Goal: Information Seeking & Learning: Learn about a topic

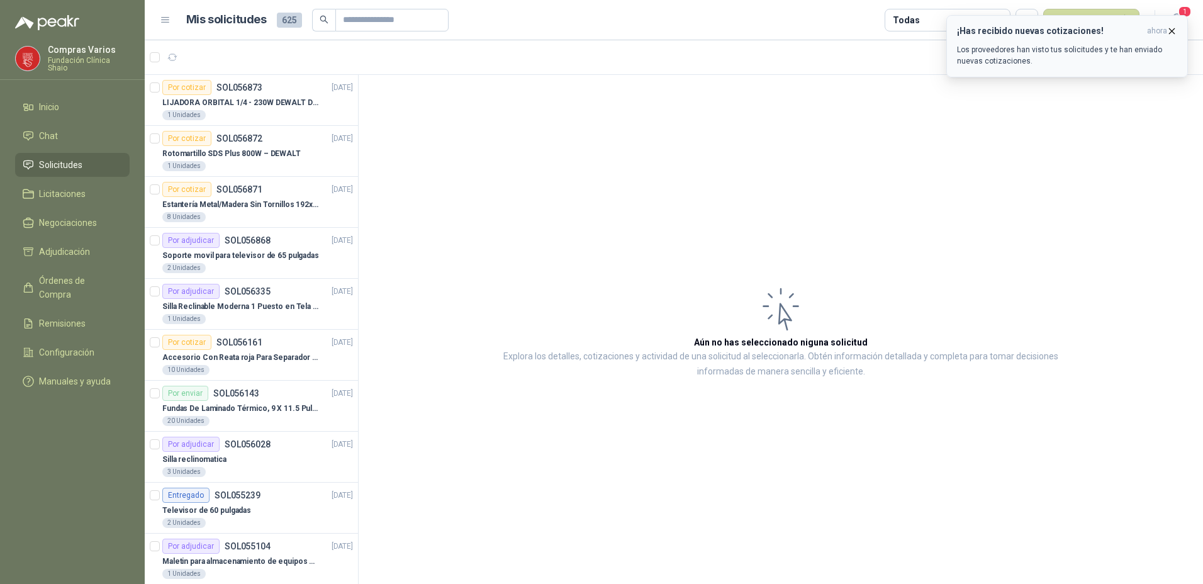
click at [1177, 33] on icon "button" at bounding box center [1172, 31] width 11 height 11
click at [217, 99] on p "LIJADORA ORBITAL 1/4 - 230W DEWALT DWE6411-B3" at bounding box center [240, 103] width 157 height 12
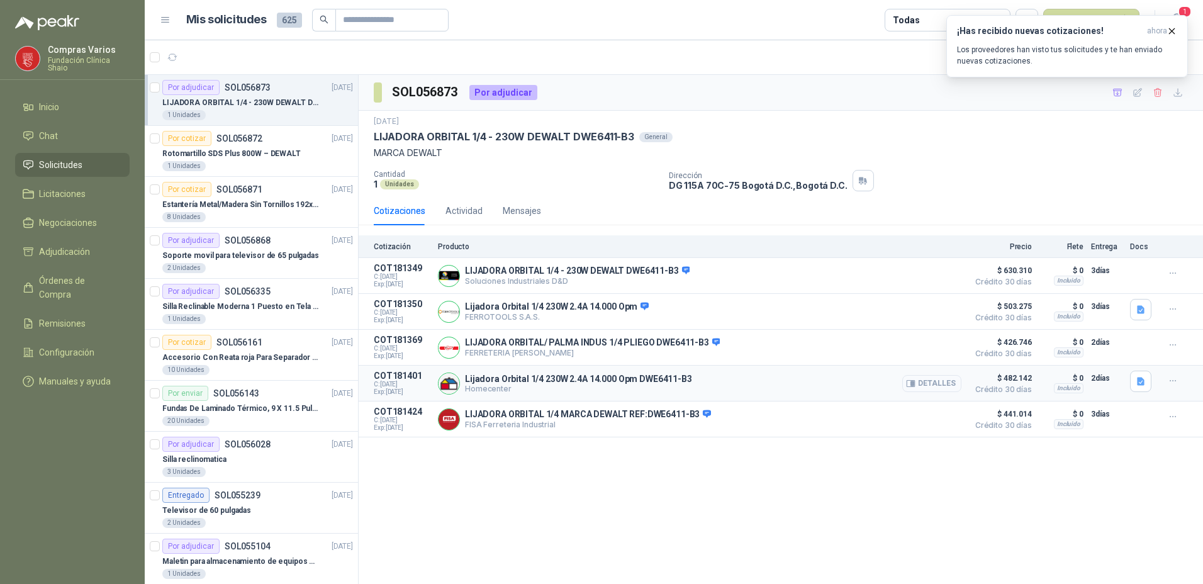
click at [943, 389] on button "Detalles" at bounding box center [932, 383] width 59 height 17
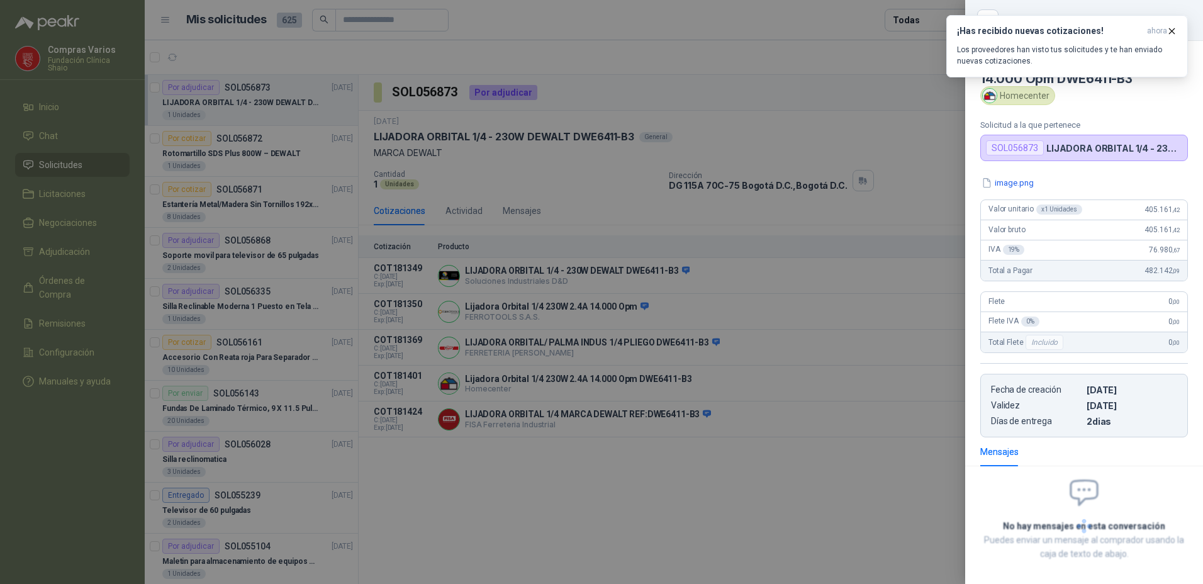
scroll to position [56, 0]
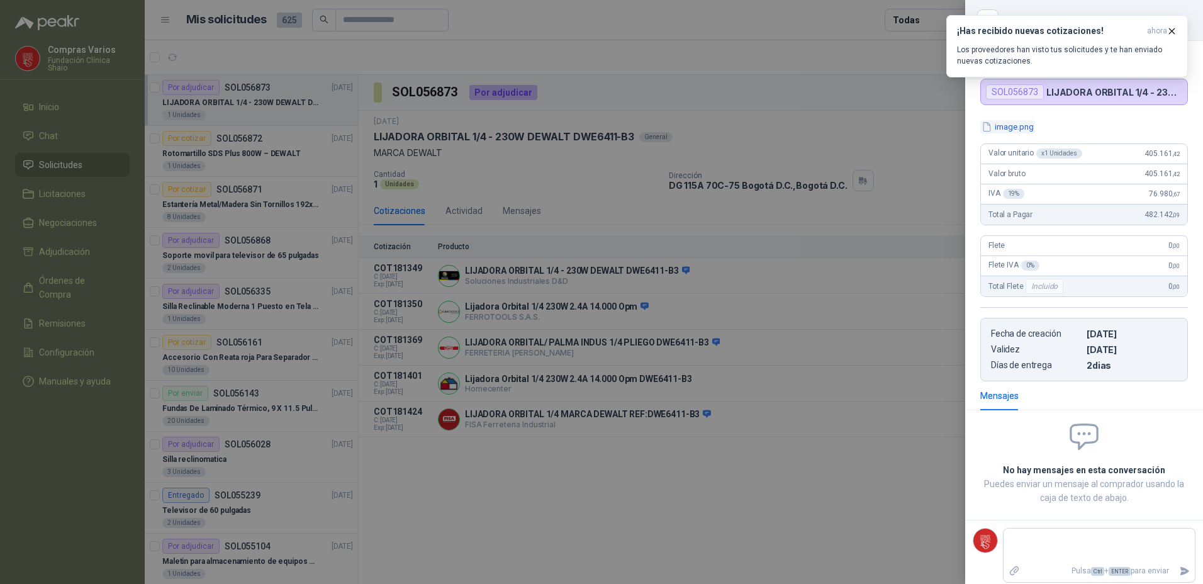
click at [1014, 122] on button "image.png" at bounding box center [1008, 126] width 55 height 13
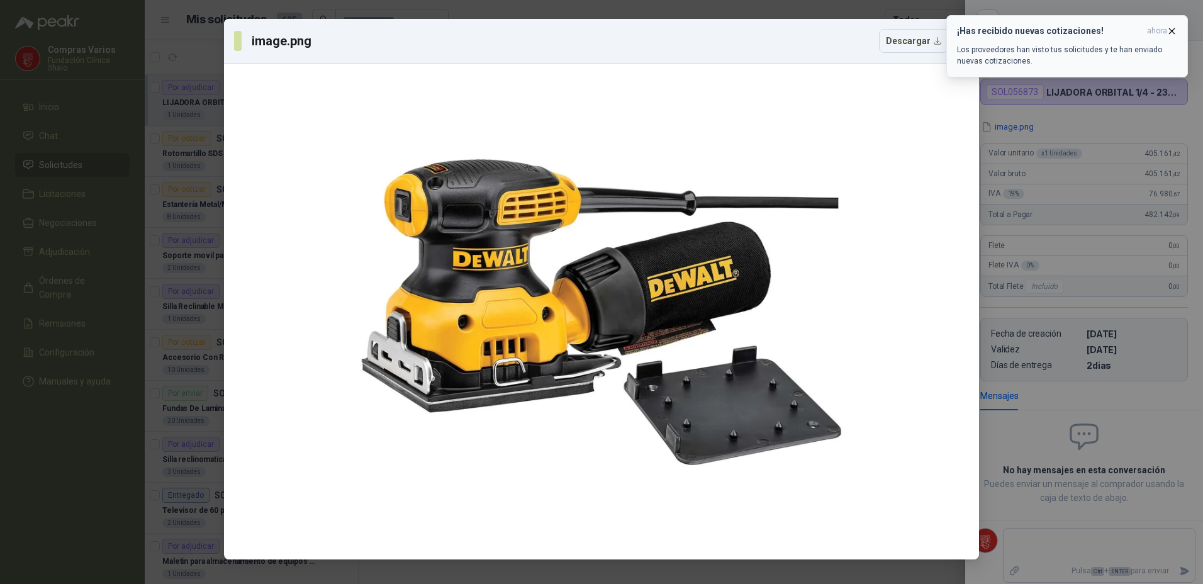
click at [1176, 28] on icon "button" at bounding box center [1172, 31] width 11 height 11
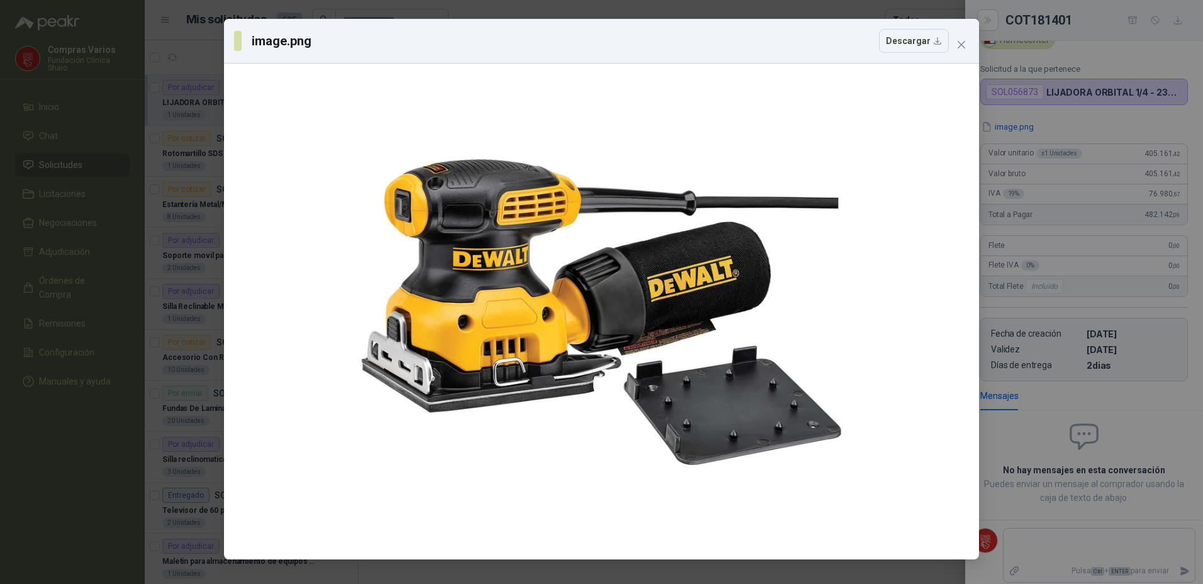
click at [815, 9] on div "image.png Descargar" at bounding box center [601, 292] width 1203 height 584
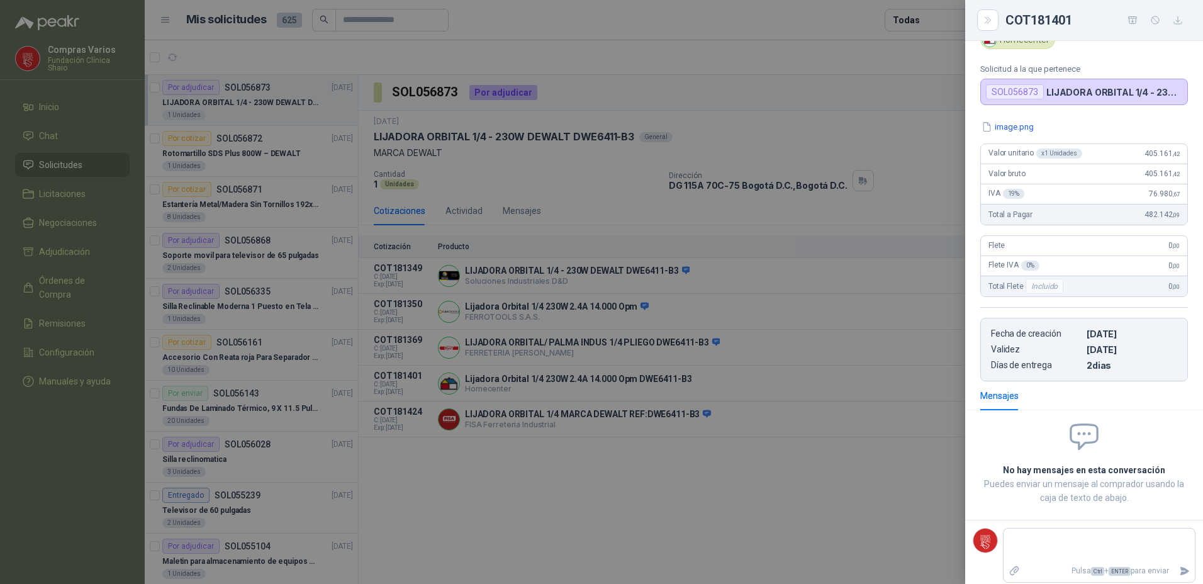
click at [609, 497] on div at bounding box center [601, 292] width 1203 height 584
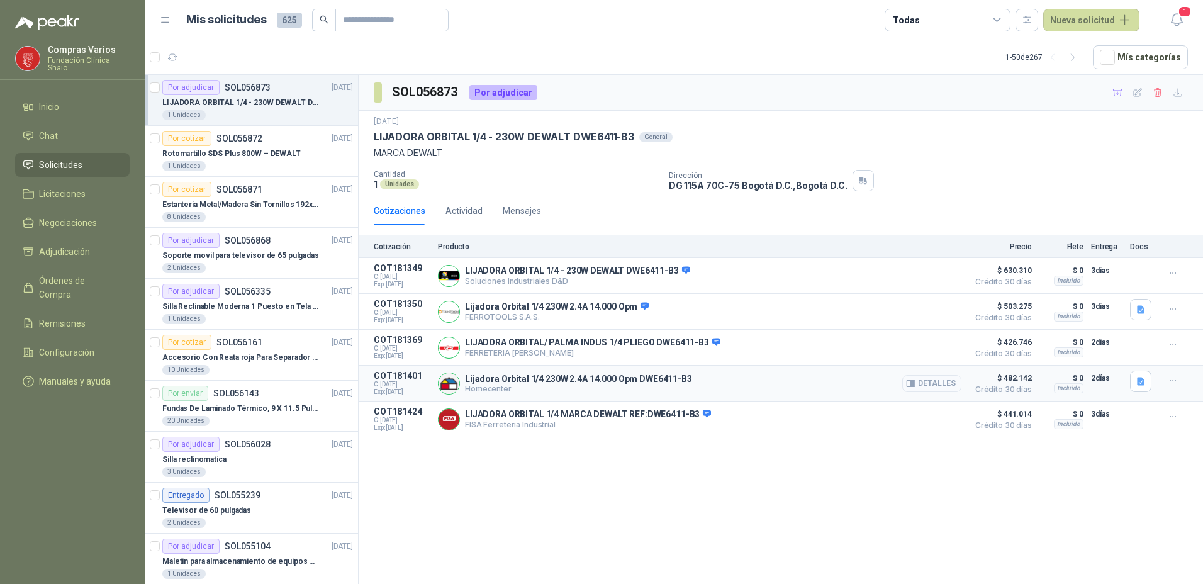
click at [930, 391] on button "Detalles" at bounding box center [932, 383] width 59 height 17
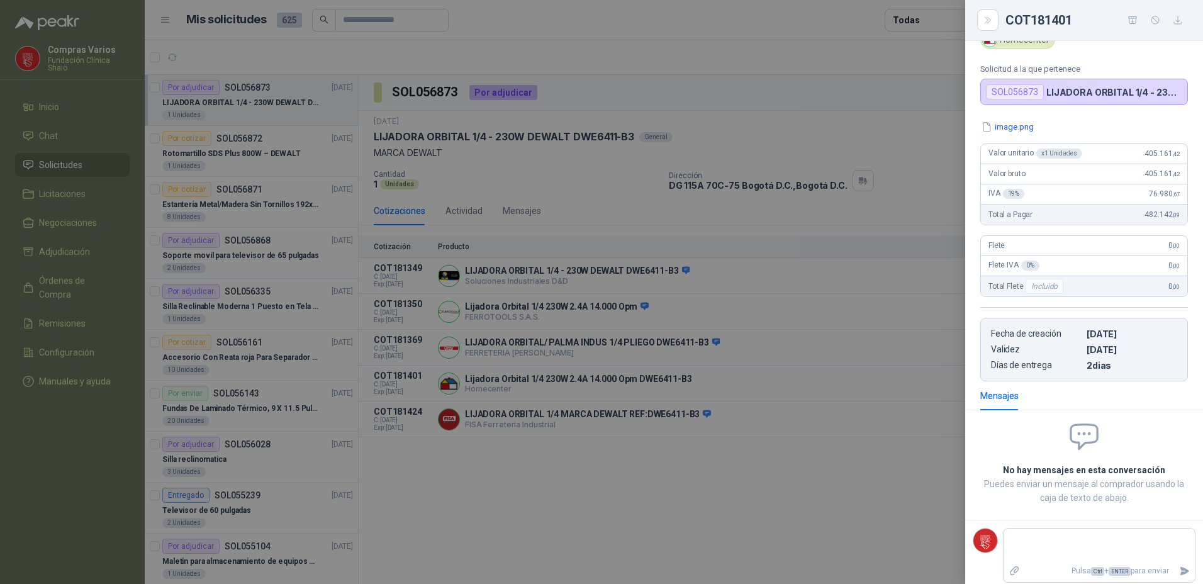
click at [863, 477] on div at bounding box center [601, 292] width 1203 height 584
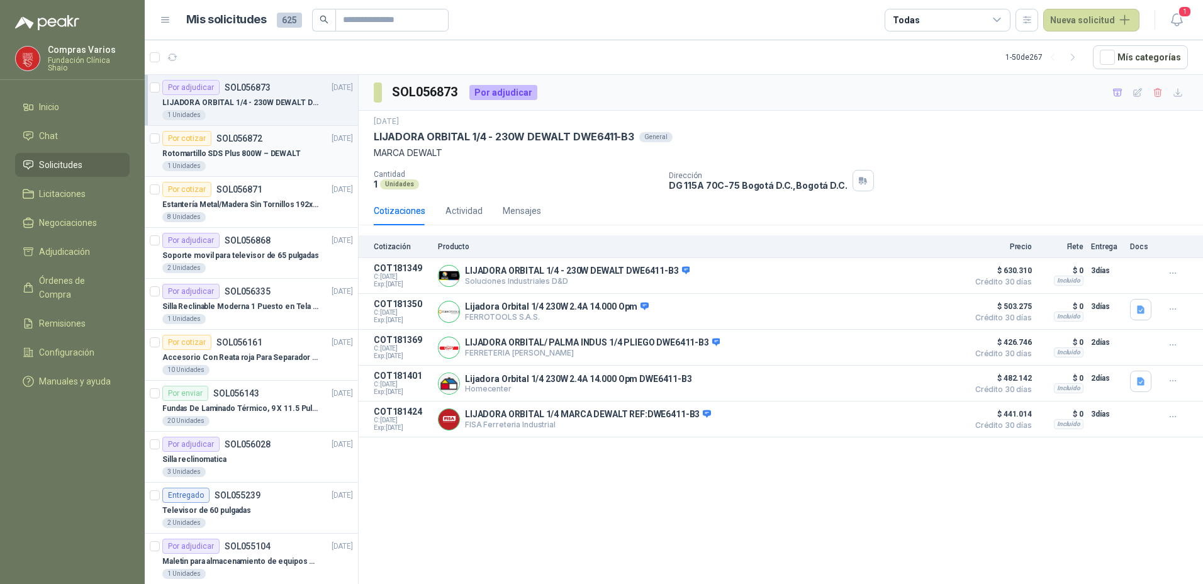
click at [210, 155] on p "Rotomartillo SDS Plus 800W – DEWALT" at bounding box center [231, 154] width 138 height 12
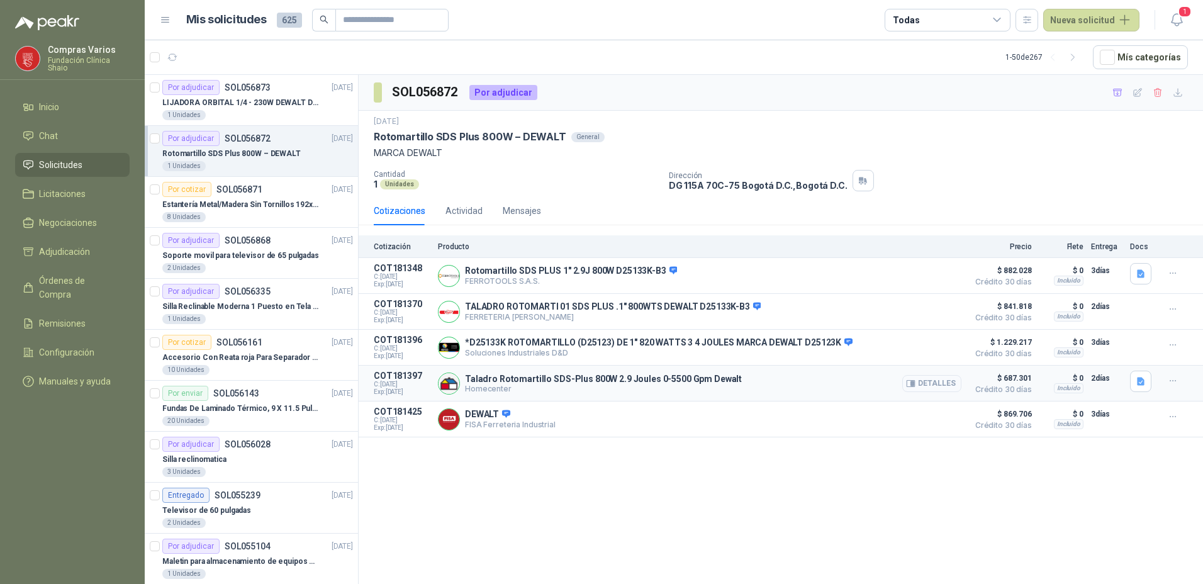
click at [931, 383] on button "Detalles" at bounding box center [932, 383] width 59 height 17
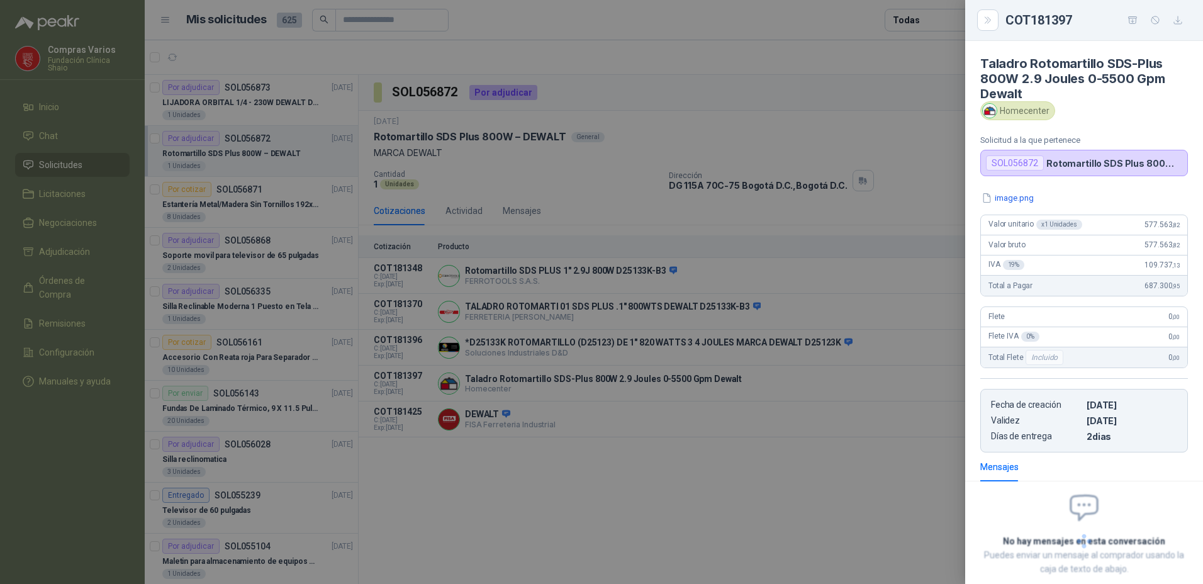
scroll to position [71, 0]
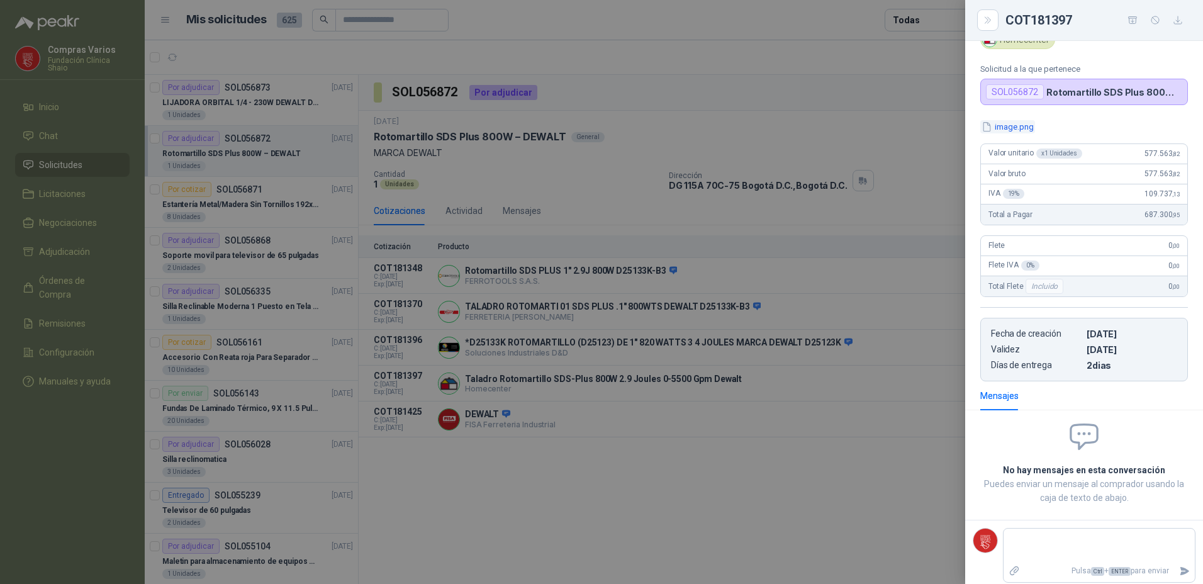
click at [1015, 130] on button "image.png" at bounding box center [1008, 126] width 55 height 13
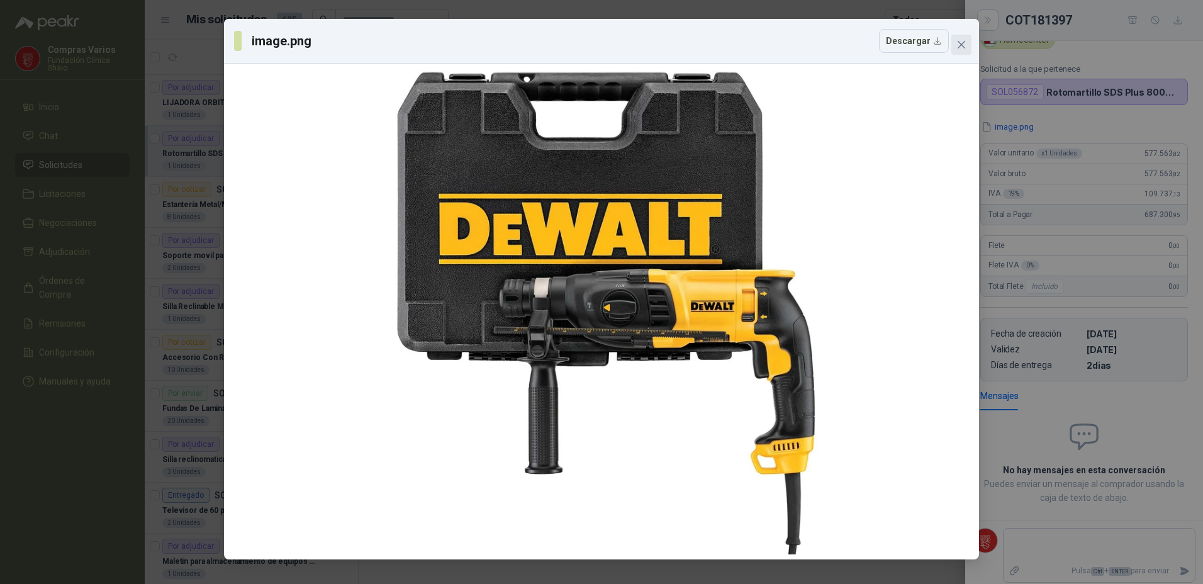
click at [967, 45] on span "Close" at bounding box center [962, 45] width 20 height 10
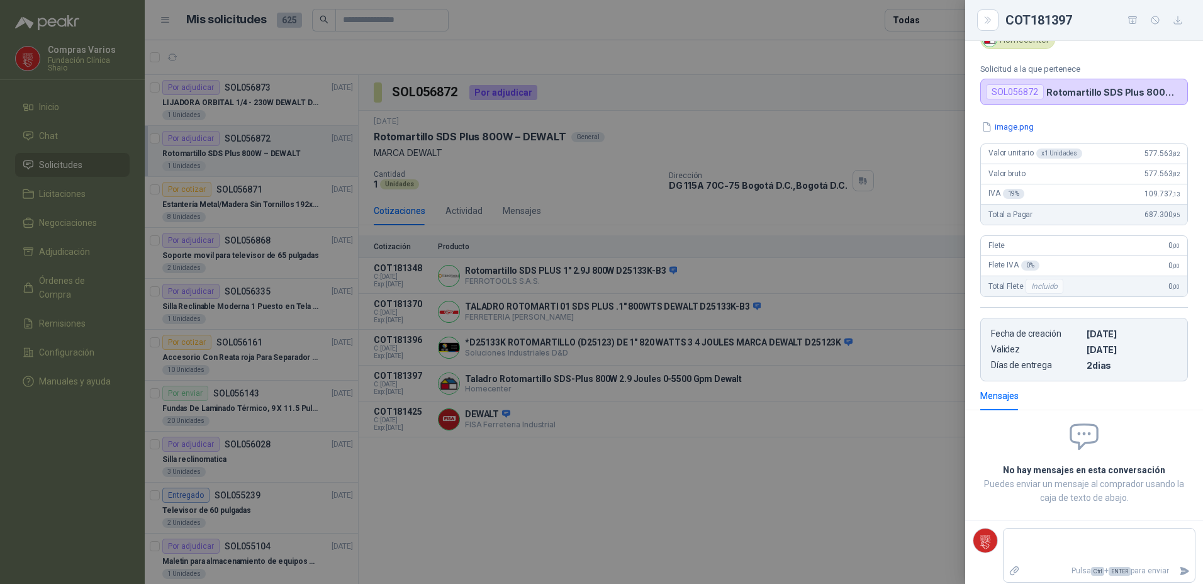
click at [576, 514] on div at bounding box center [601, 292] width 1203 height 584
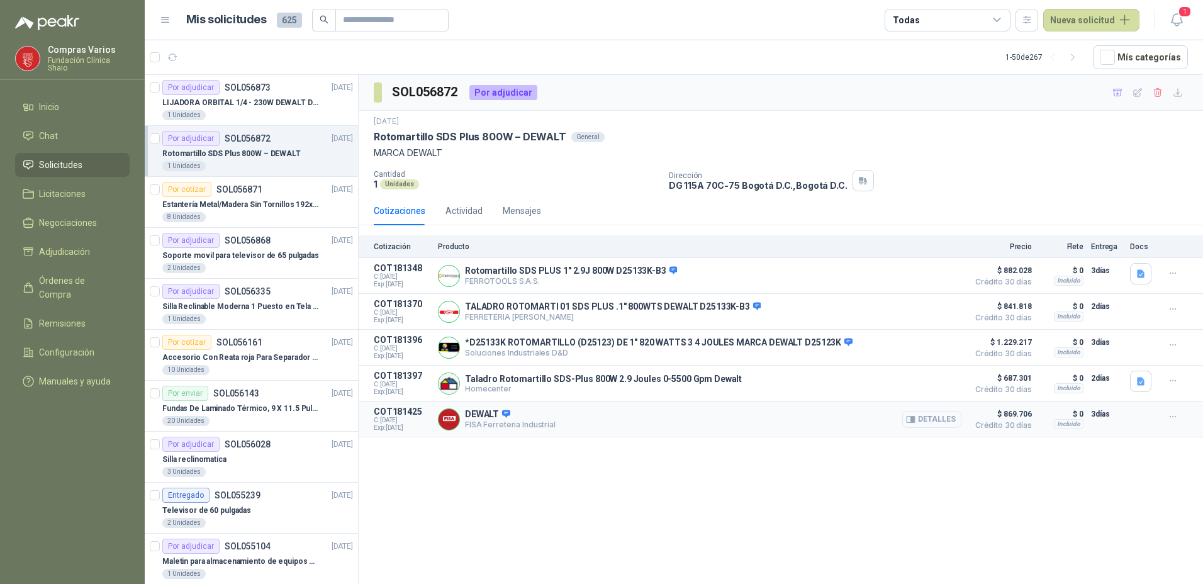
click at [930, 422] on button "Detalles" at bounding box center [932, 419] width 59 height 17
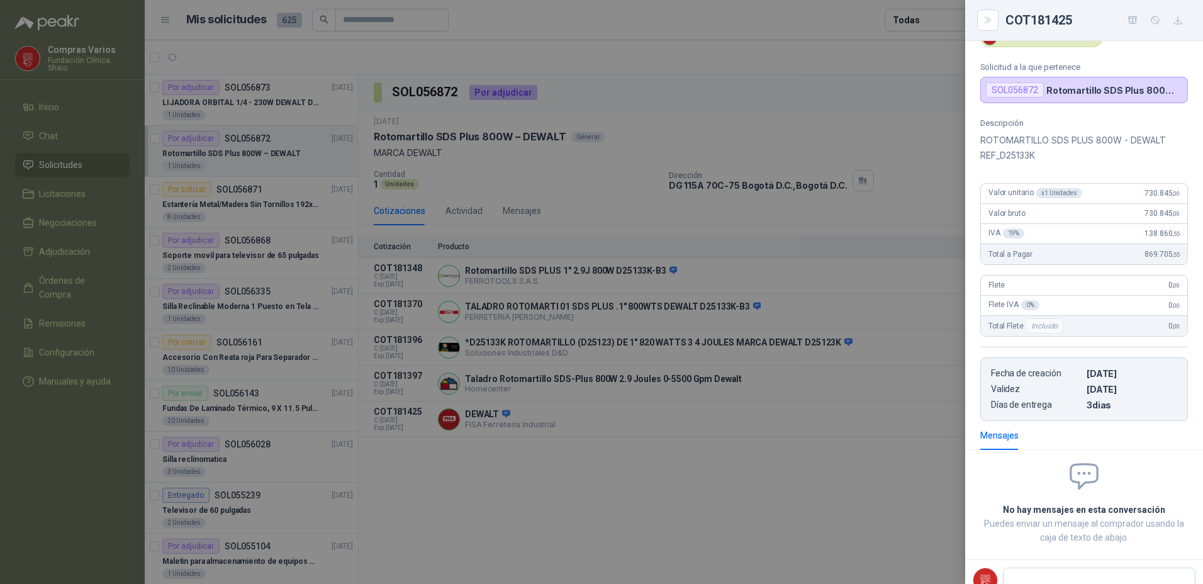
scroll to position [89, 0]
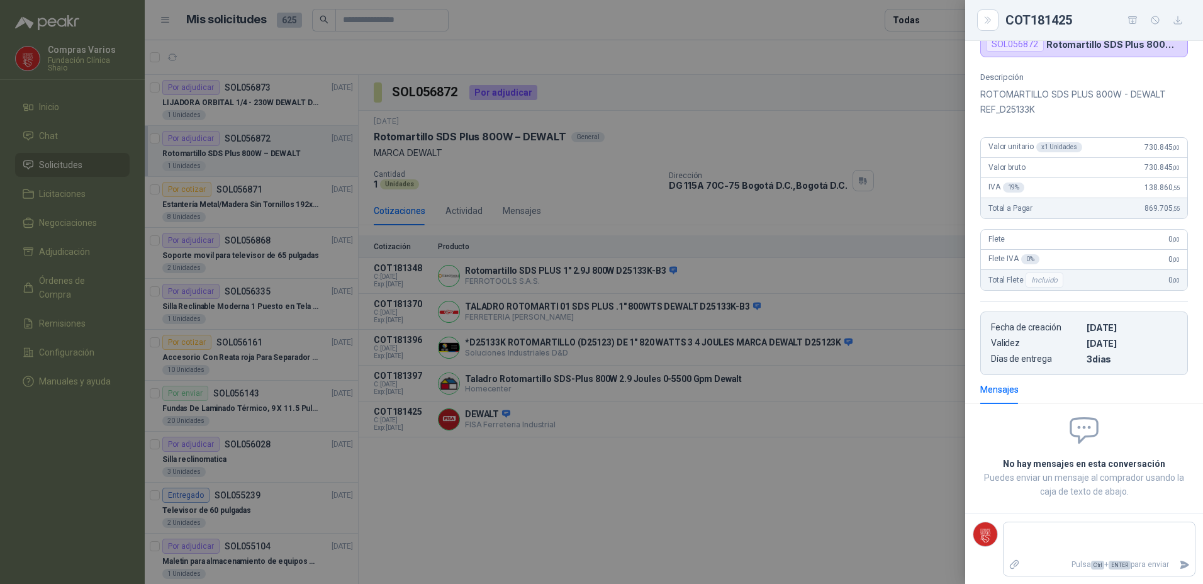
click at [1010, 93] on p "ROTOMARTILLO SDS PLUS 800W - DEWALT REF_D25133K" at bounding box center [1085, 102] width 208 height 30
click at [860, 453] on div at bounding box center [601, 292] width 1203 height 584
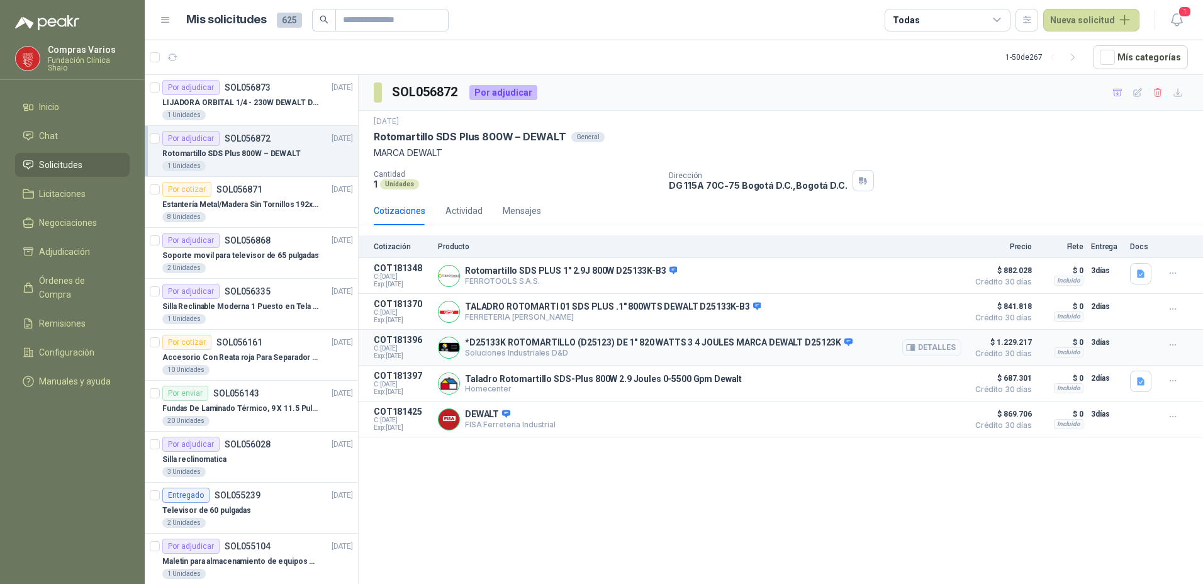
click at [938, 339] on div "Detalles" at bounding box center [932, 347] width 59 height 25
click at [933, 355] on button "Detalles" at bounding box center [932, 347] width 59 height 17
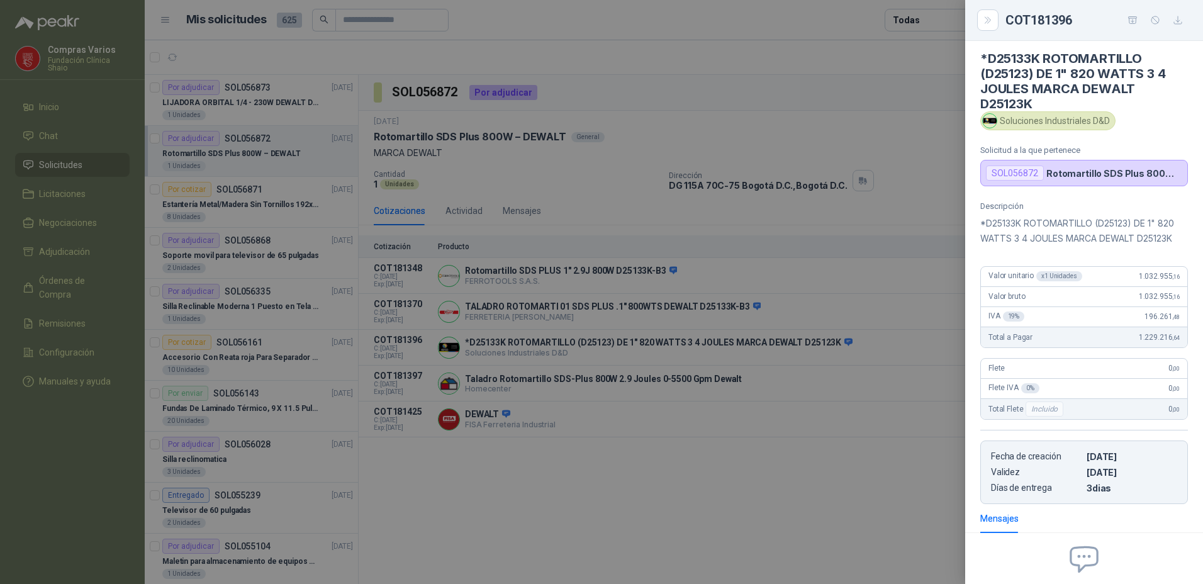
scroll to position [0, 0]
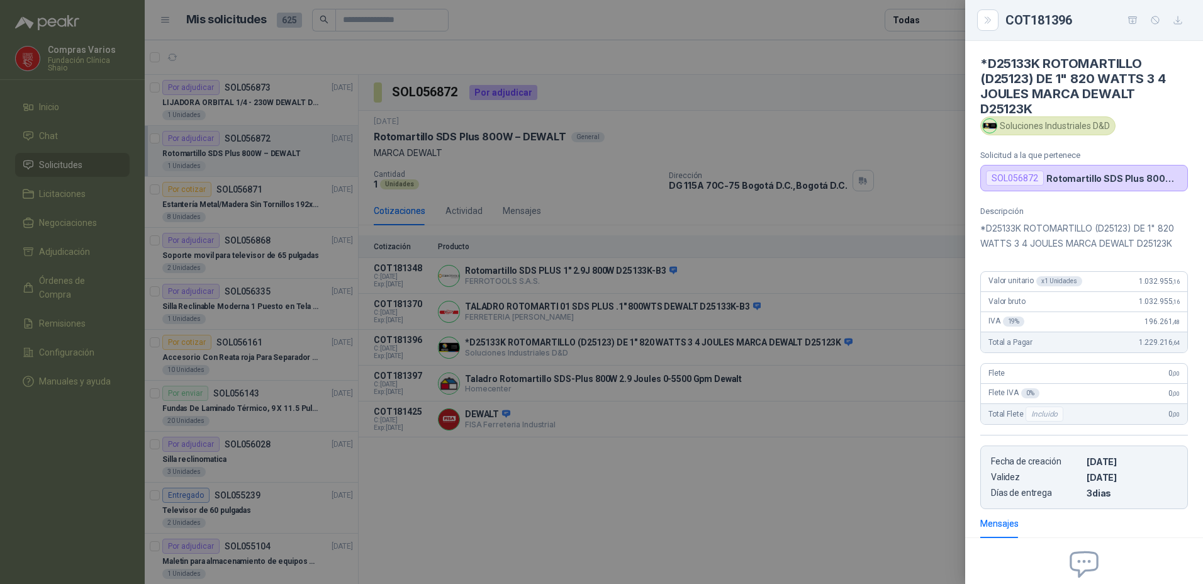
click at [685, 566] on div at bounding box center [601, 292] width 1203 height 584
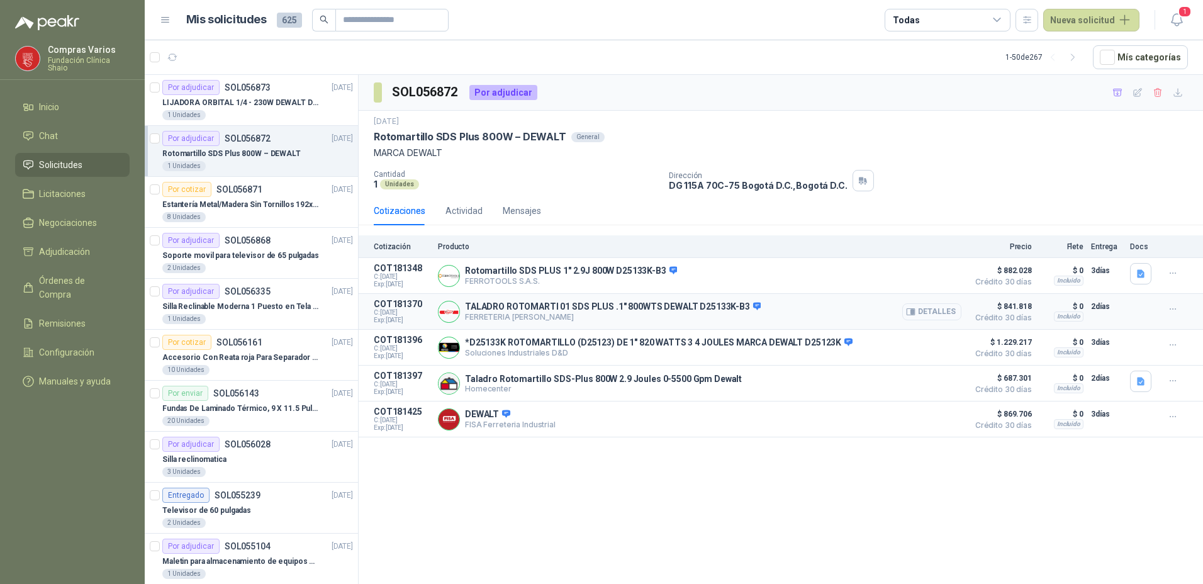
click at [947, 313] on button "Detalles" at bounding box center [932, 311] width 59 height 17
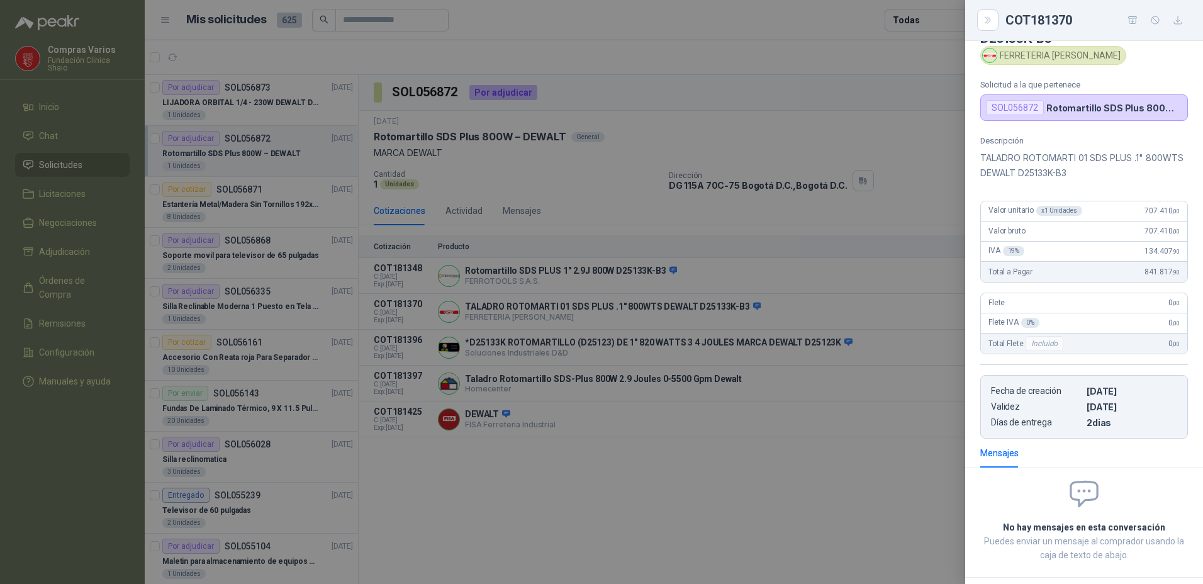
scroll to position [119, 0]
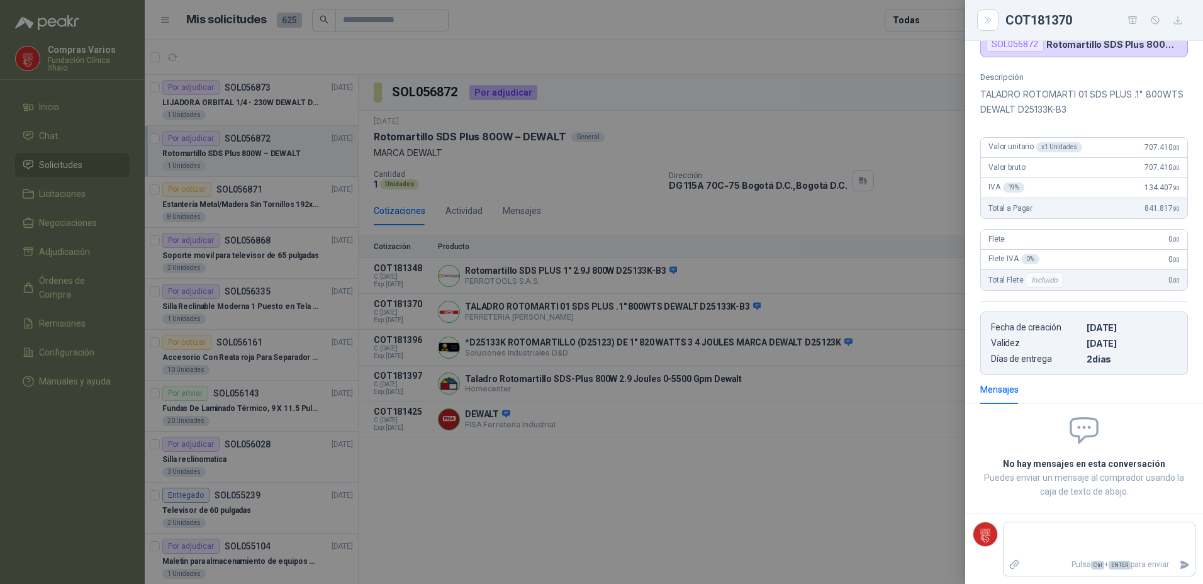
click at [901, 548] on div at bounding box center [601, 292] width 1203 height 584
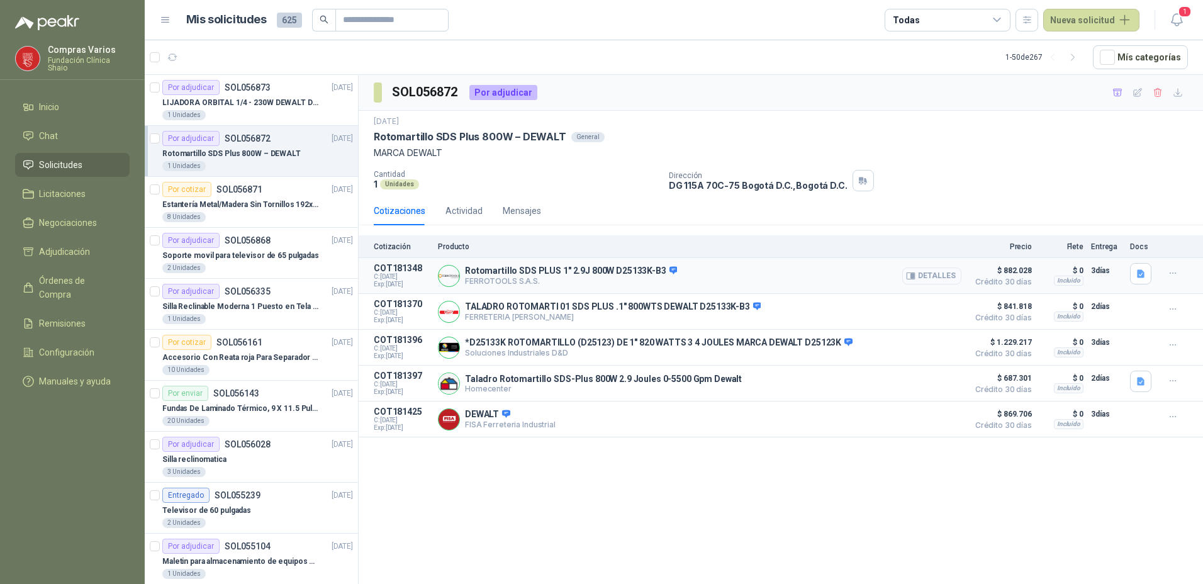
click at [930, 274] on button "Detalles" at bounding box center [932, 275] width 59 height 17
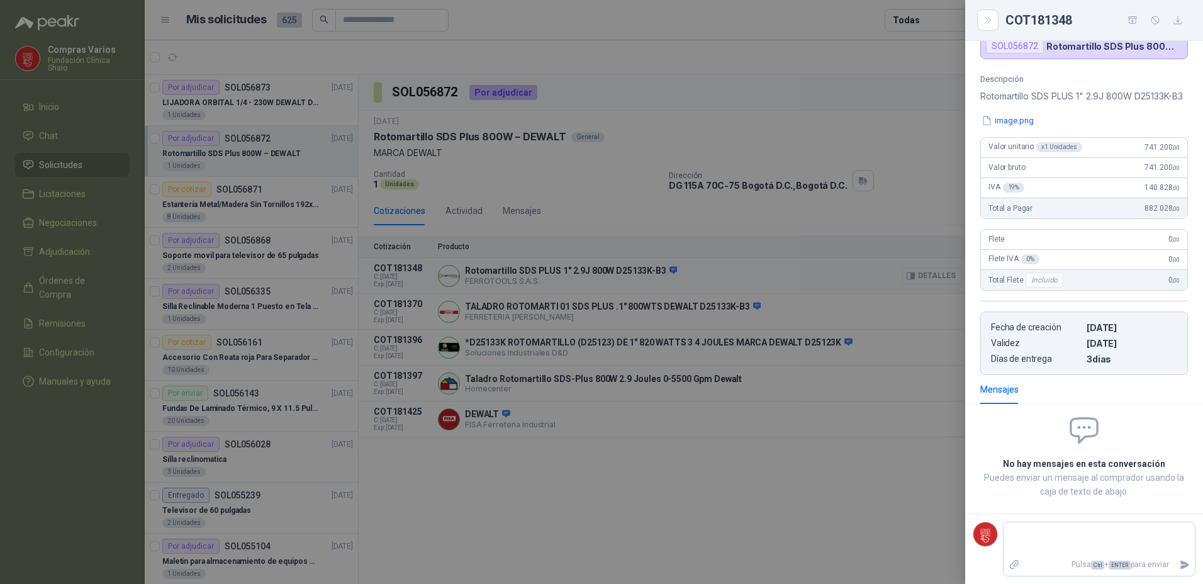
scroll to position [104, 0]
click at [1005, 126] on div "Descripción Rotomartillo SDS PLUS 1" 2.9J 800W D25133K-B3 image.png Valor unita…" at bounding box center [1084, 224] width 238 height 301
click at [1015, 127] on button "image.png" at bounding box center [1008, 120] width 55 height 13
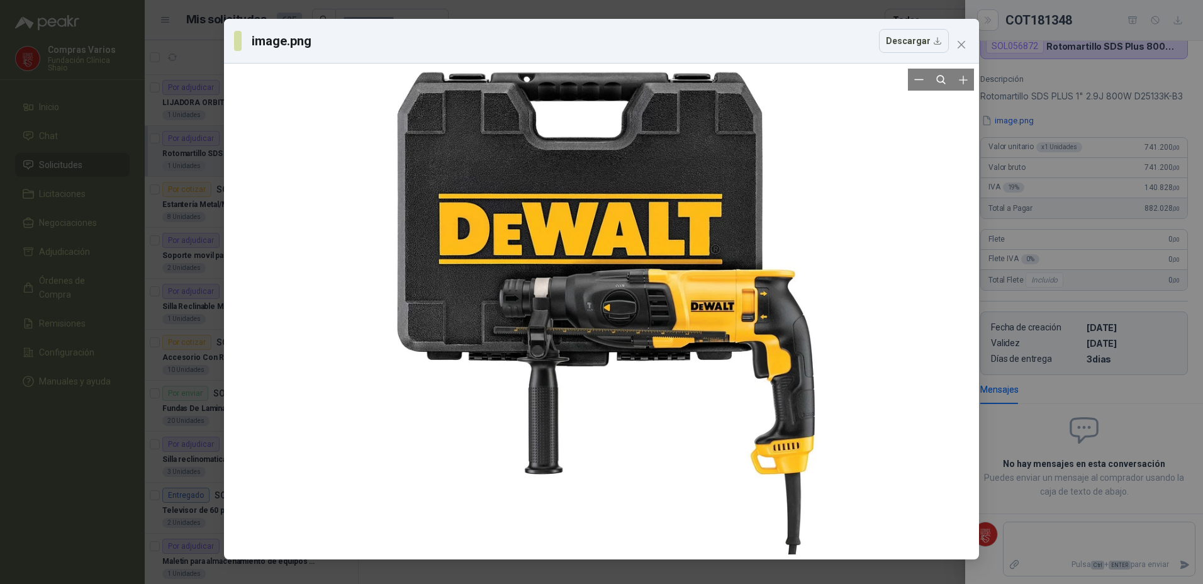
click at [630, 544] on div at bounding box center [602, 312] width 486 height 486
click at [620, 573] on div "image.png Descargar" at bounding box center [601, 292] width 1203 height 584
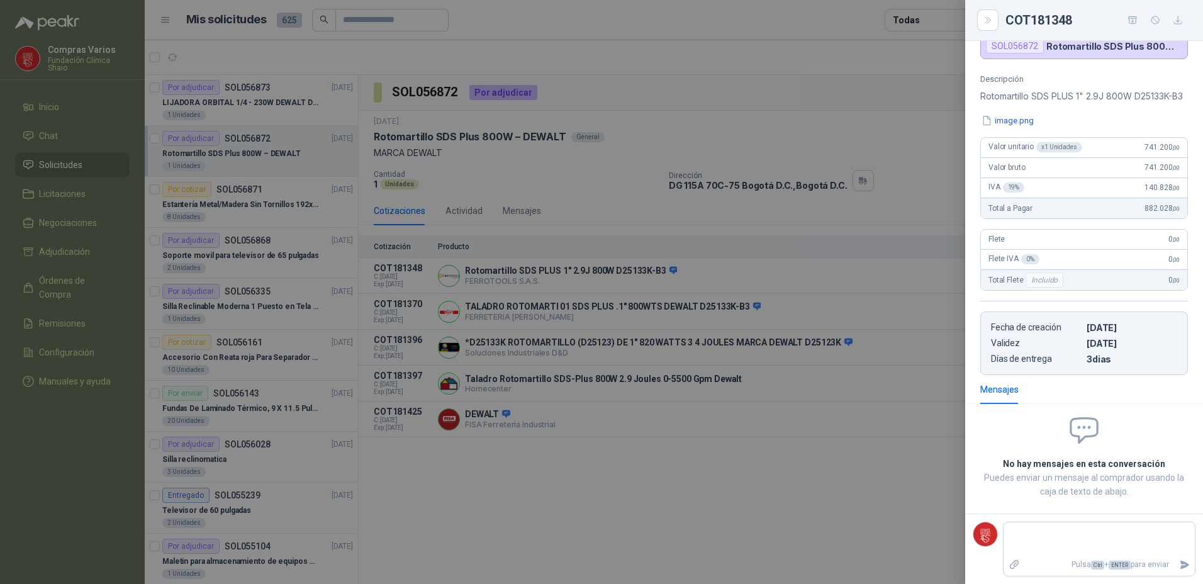
click at [679, 513] on div at bounding box center [601, 292] width 1203 height 584
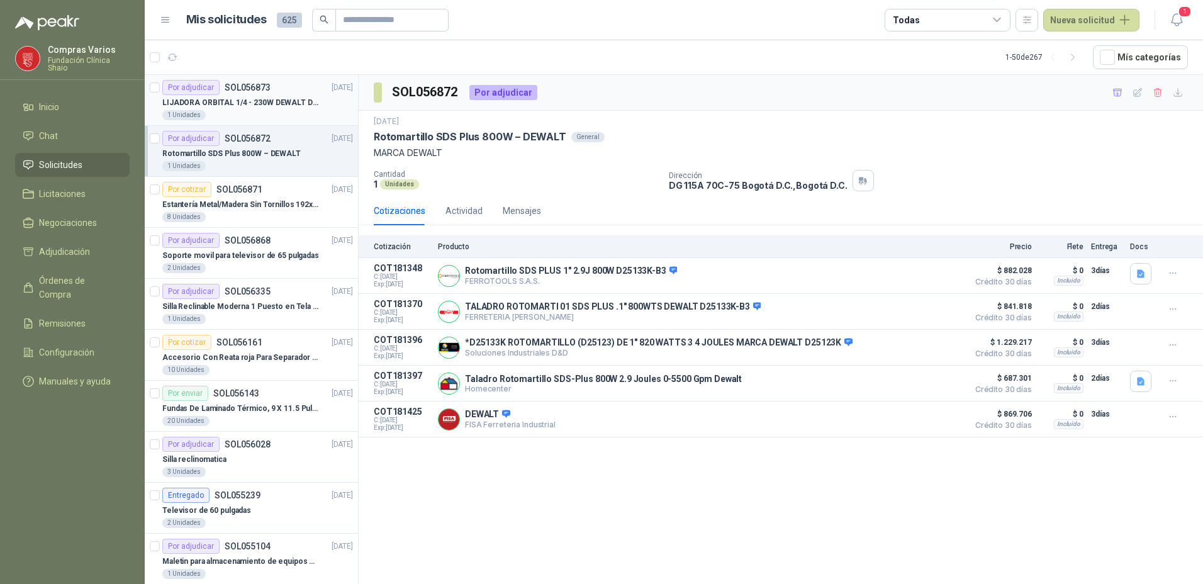
click at [250, 98] on p "LIJADORA ORBITAL 1/4 - 230W DEWALT DWE6411-B3" at bounding box center [240, 103] width 157 height 12
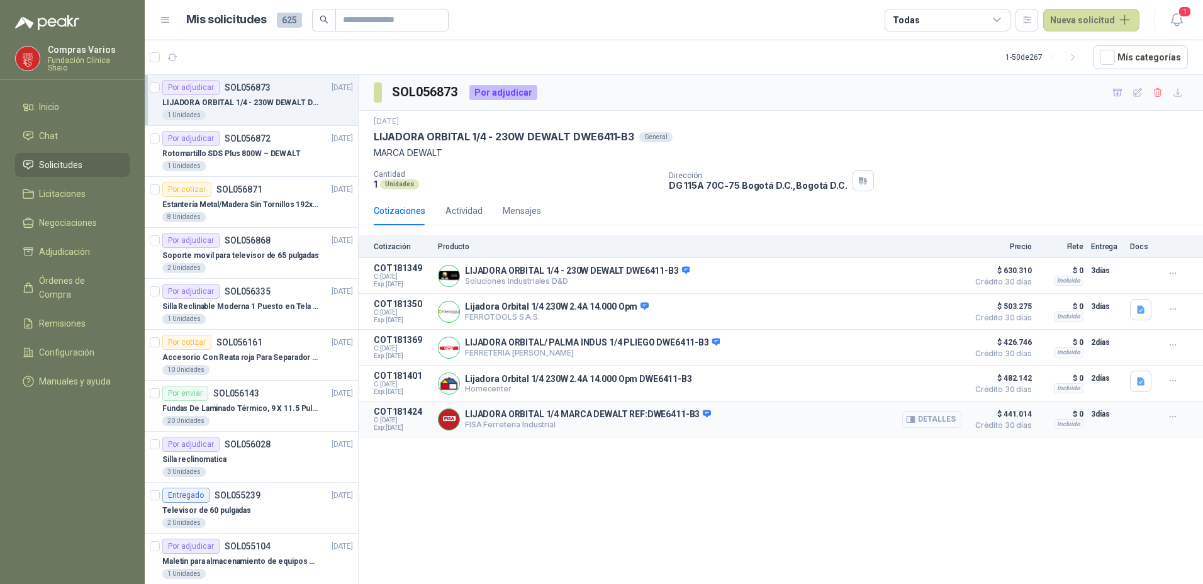
click at [927, 416] on button "Detalles" at bounding box center [932, 419] width 59 height 17
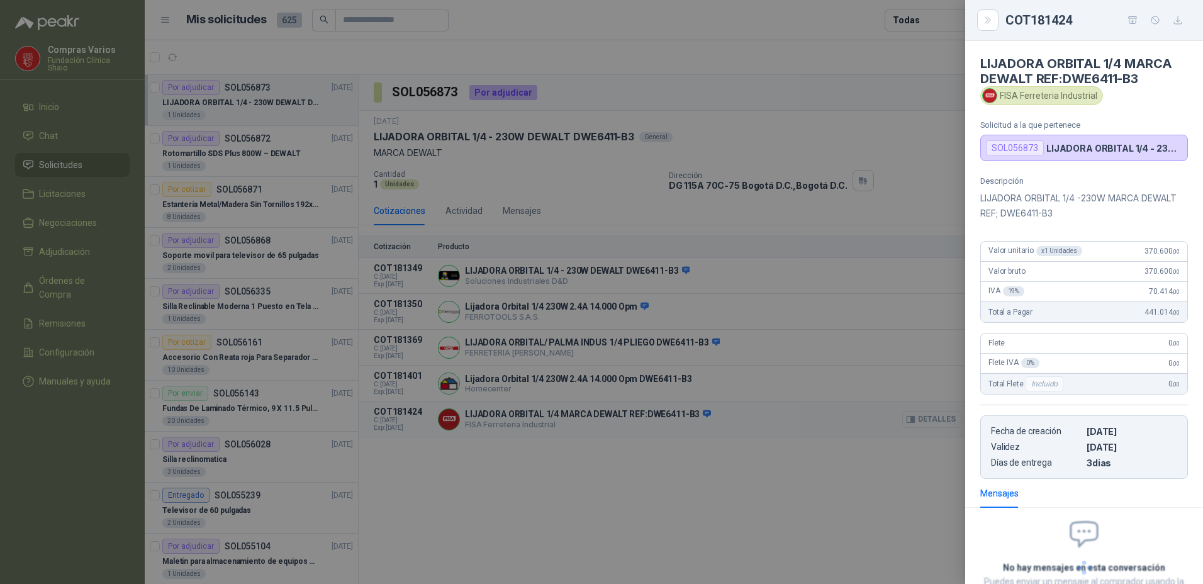
scroll to position [98, 0]
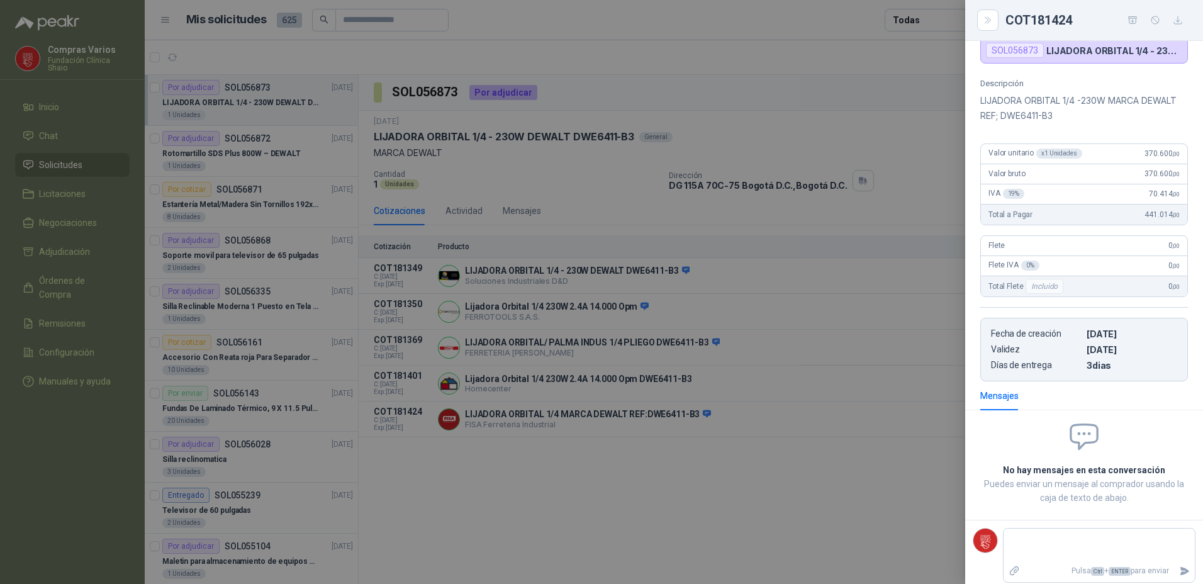
click at [837, 540] on div at bounding box center [601, 292] width 1203 height 584
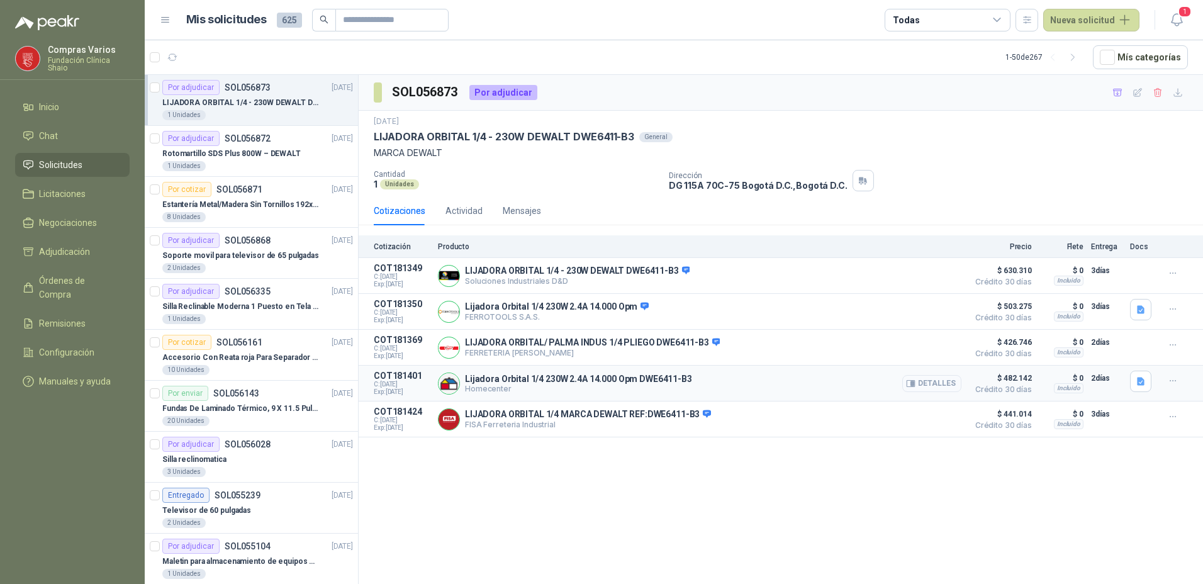
click at [942, 379] on button "Detalles" at bounding box center [932, 383] width 59 height 17
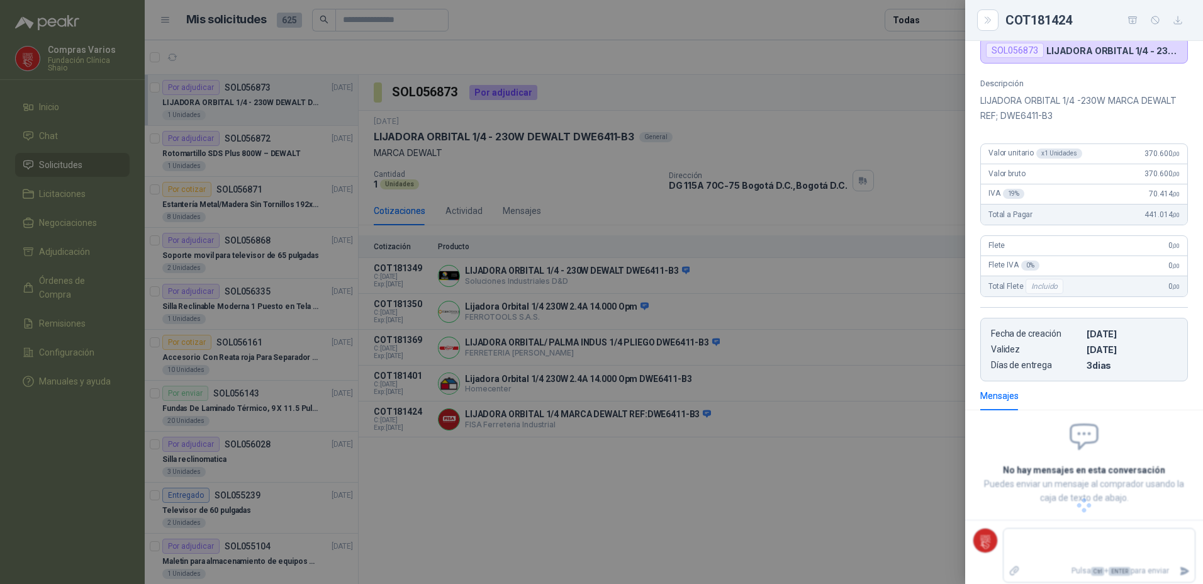
scroll to position [62, 0]
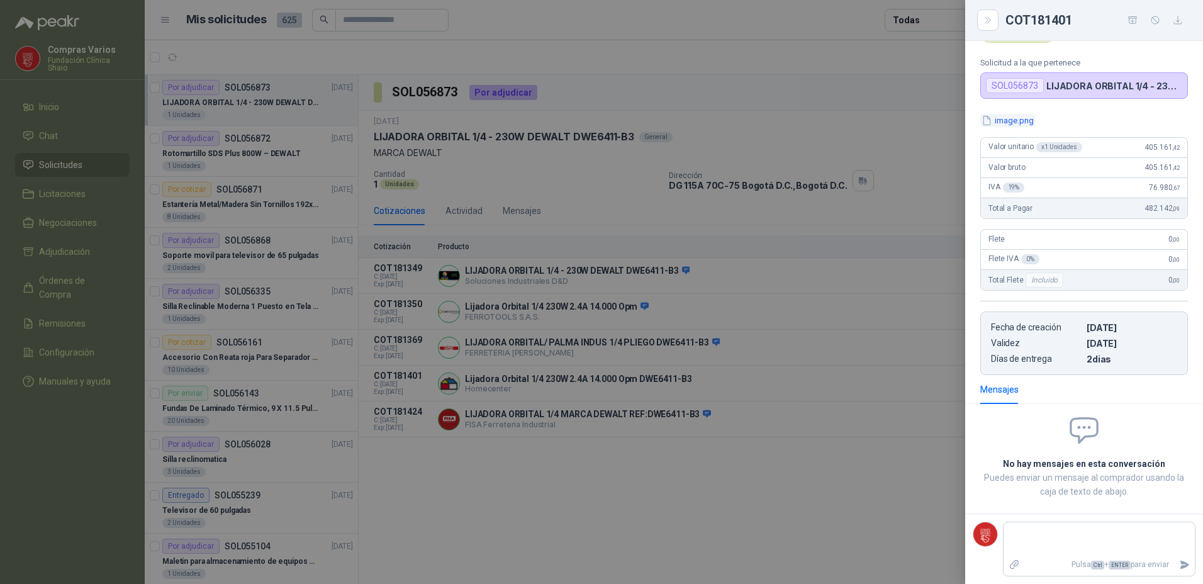
click at [1001, 118] on button "image.png" at bounding box center [1008, 120] width 55 height 13
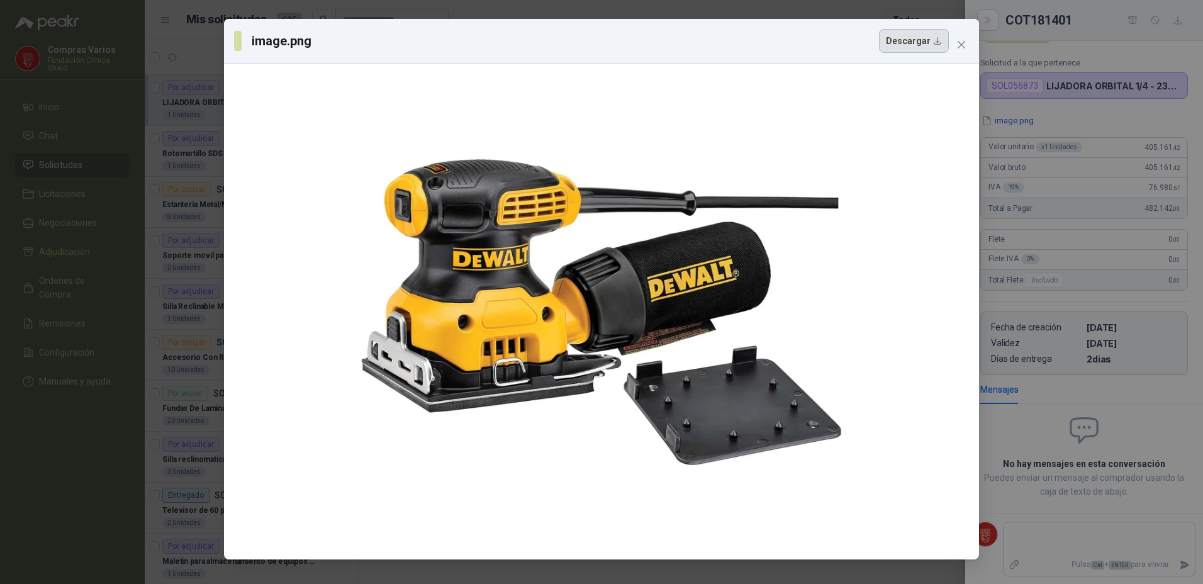
click at [913, 37] on button "Descargar" at bounding box center [914, 41] width 70 height 24
click at [115, 188] on div "image.png Descargar" at bounding box center [601, 292] width 1203 height 584
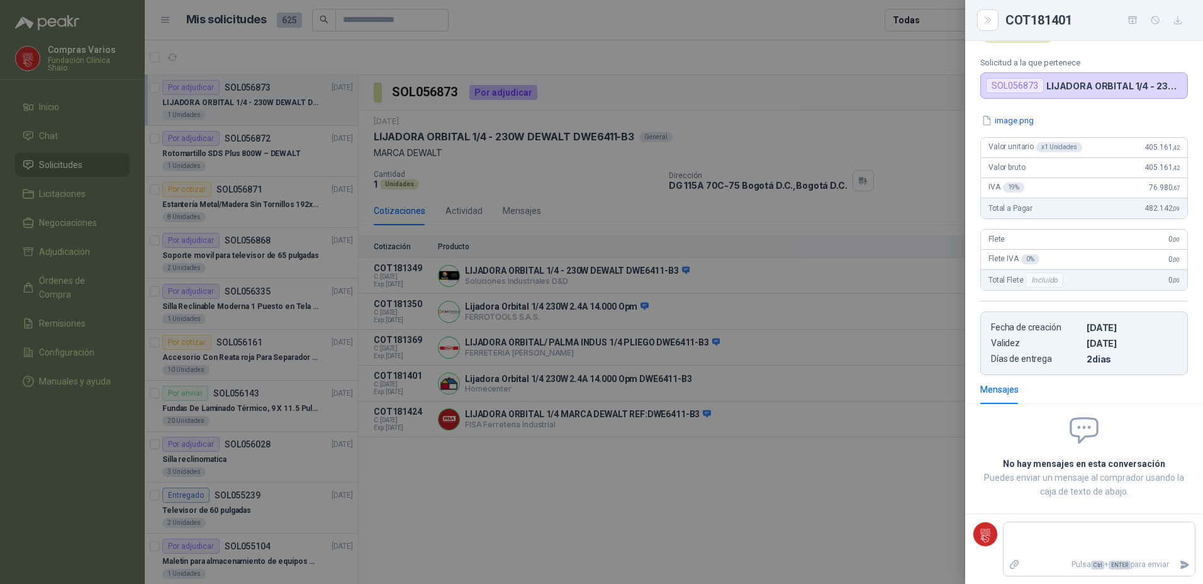
click at [250, 140] on div at bounding box center [601, 292] width 1203 height 584
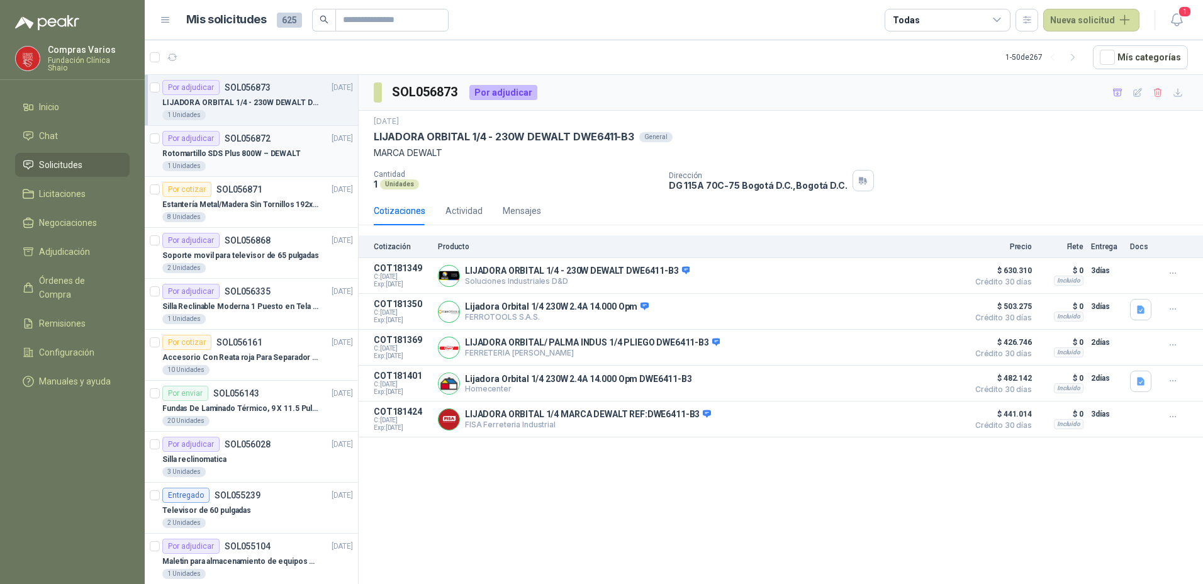
click at [259, 159] on p "Rotomartillo SDS Plus 800W – DEWALT" at bounding box center [231, 154] width 138 height 12
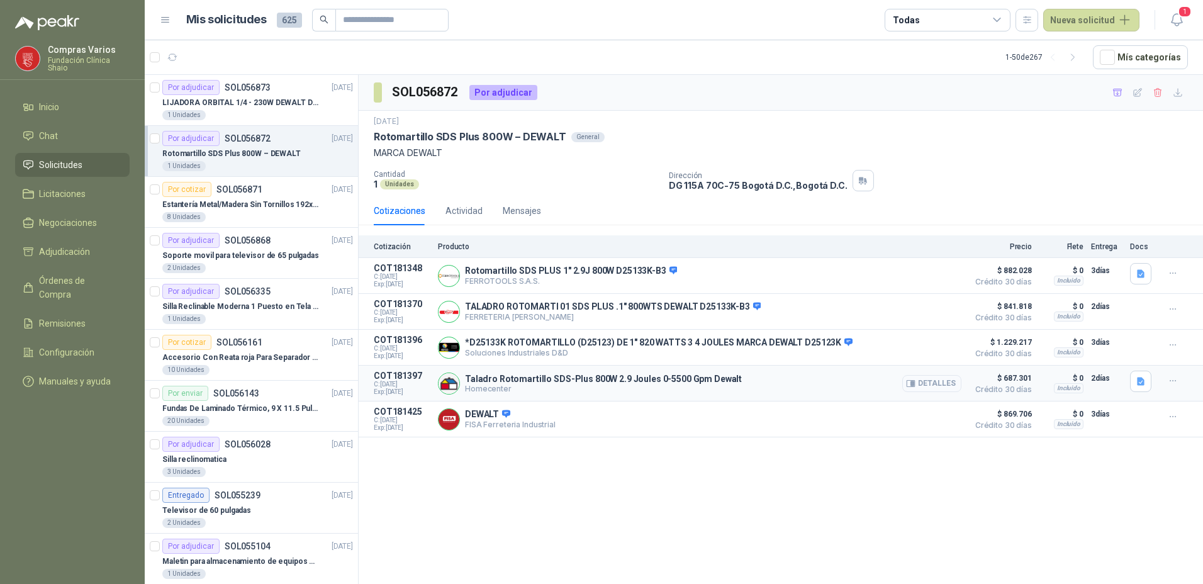
click at [933, 378] on button "Detalles" at bounding box center [932, 383] width 59 height 17
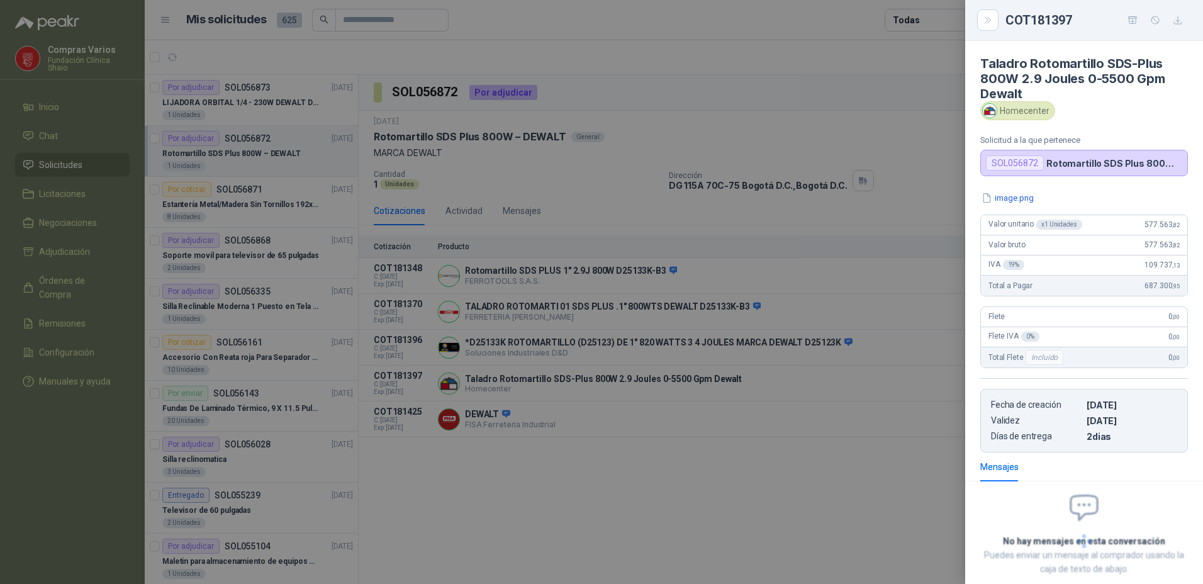
scroll to position [71, 0]
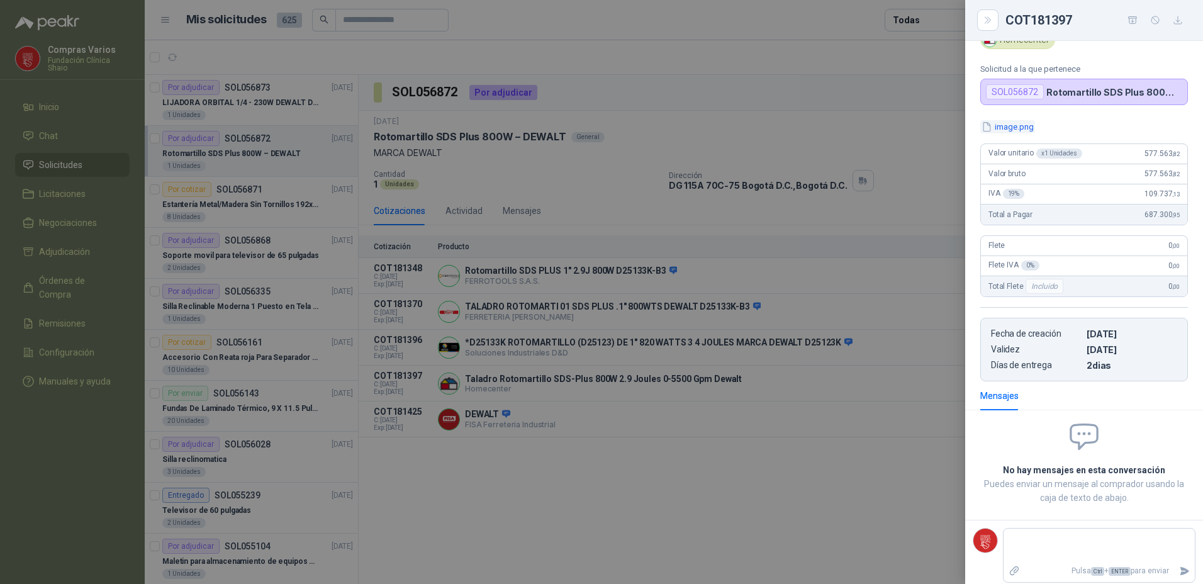
click at [1008, 125] on button "image.png" at bounding box center [1008, 126] width 55 height 13
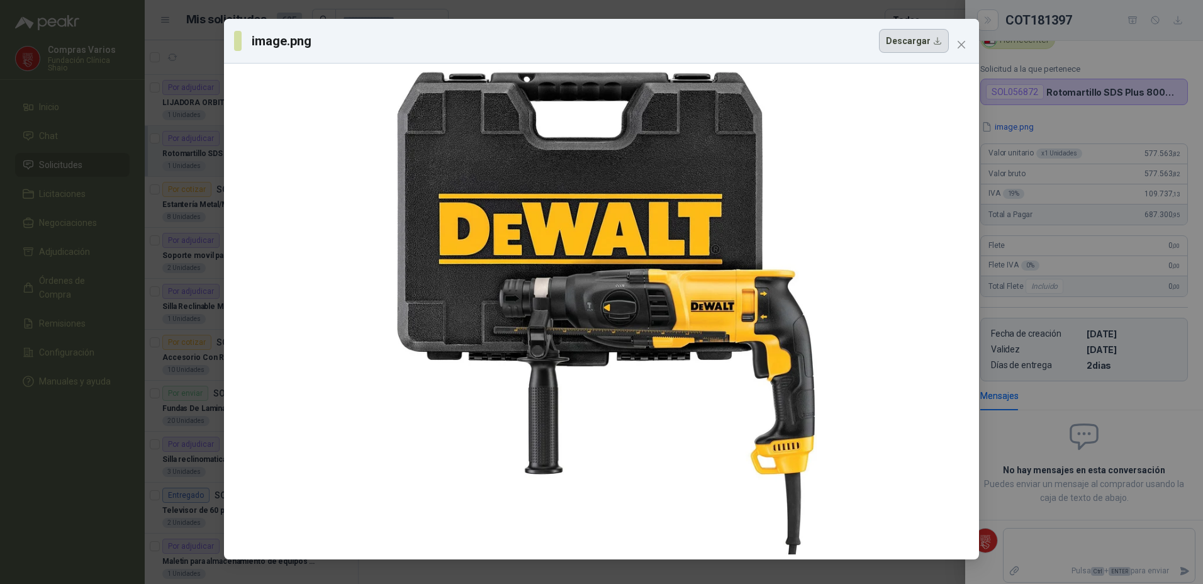
click at [899, 44] on button "Descargar" at bounding box center [914, 41] width 70 height 24
drag, startPoint x: 375, startPoint y: 65, endPoint x: 686, endPoint y: 233, distance: 353.7
click at [686, 233] on div at bounding box center [601, 312] width 755 height 496
click at [950, 45] on div "image.png Descargar" at bounding box center [601, 41] width 735 height 24
click at [959, 43] on icon "close" at bounding box center [962, 45] width 10 height 10
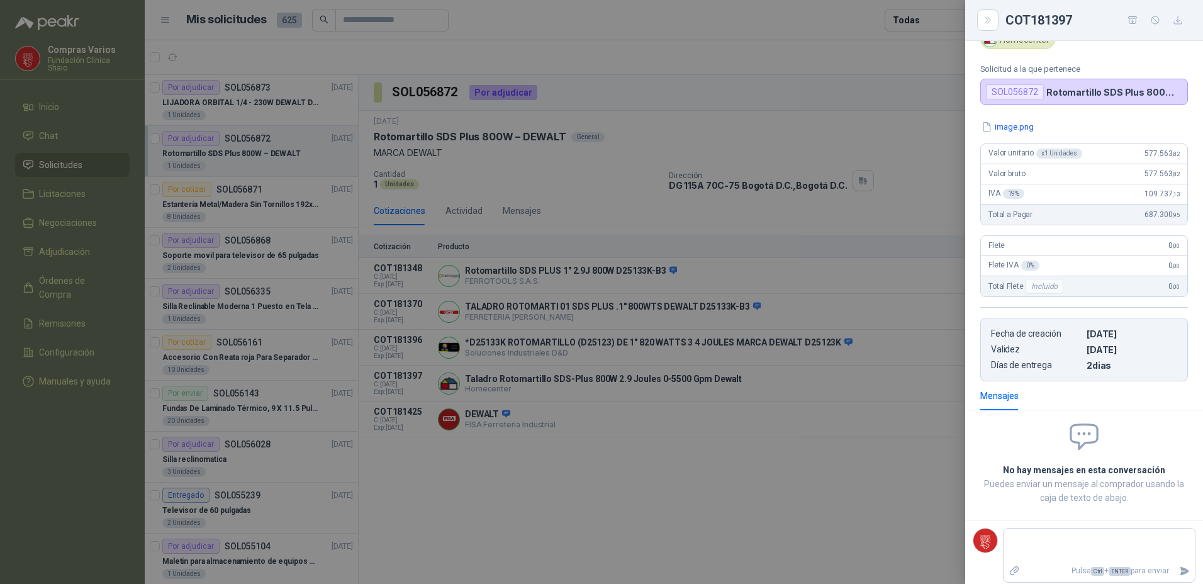
click at [589, 477] on div at bounding box center [601, 292] width 1203 height 584
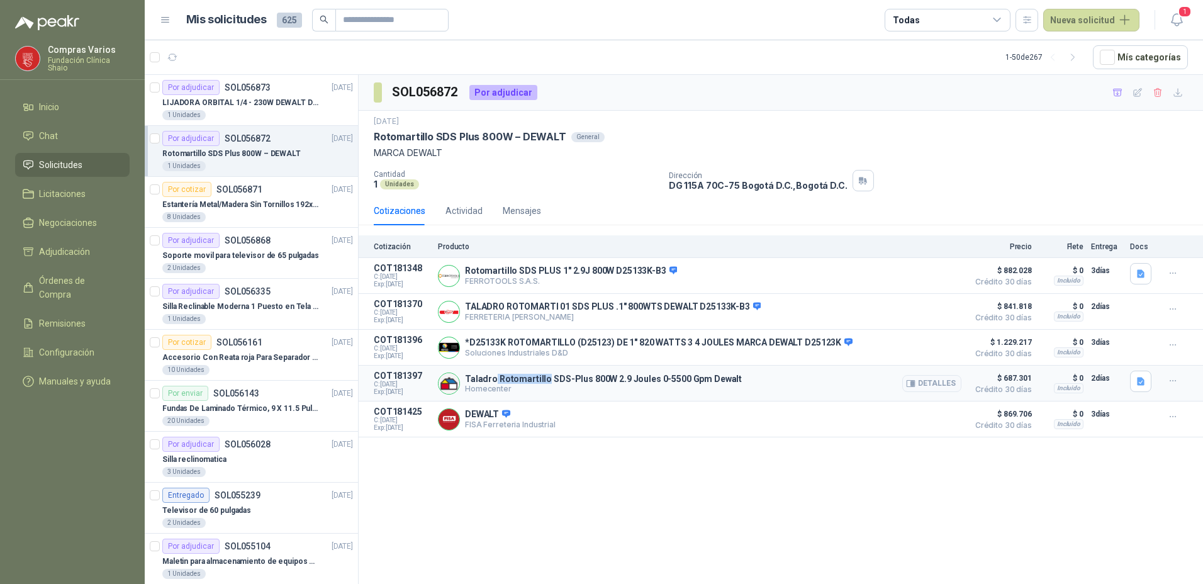
drag, startPoint x: 544, startPoint y: 376, endPoint x: 495, endPoint y: 380, distance: 49.9
click at [495, 380] on p "Taladro Rotomartillo SDS-Plus 800W 2.9 Joules 0-5500 Gpm Dewalt" at bounding box center [603, 379] width 277 height 10
copy p "Rotomartillo"
click at [943, 378] on button "Detalles" at bounding box center [932, 383] width 59 height 17
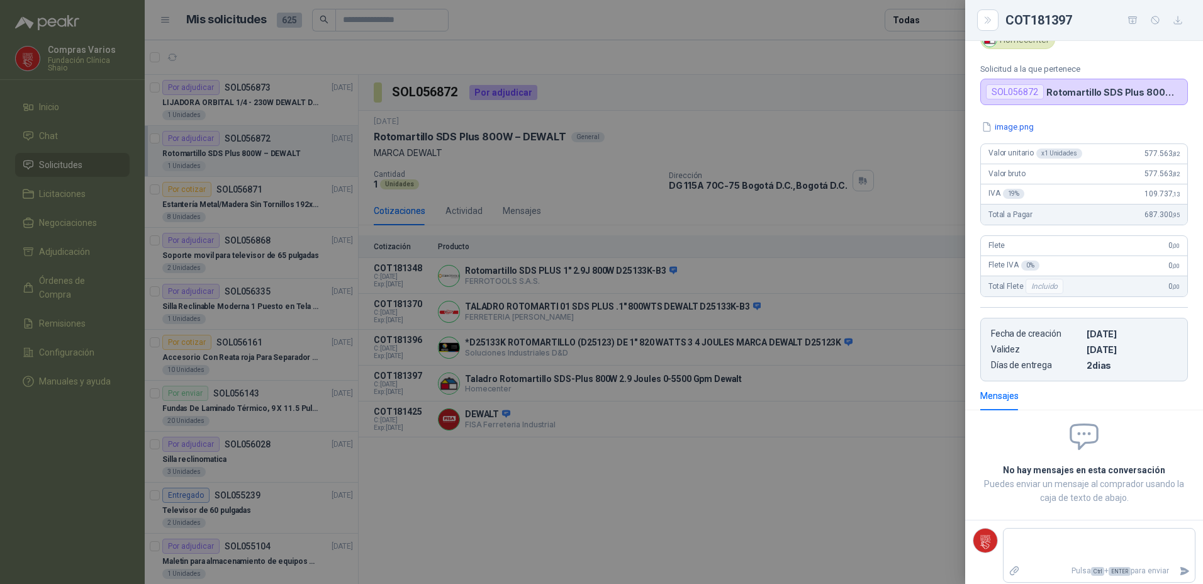
click at [556, 492] on div at bounding box center [601, 292] width 1203 height 584
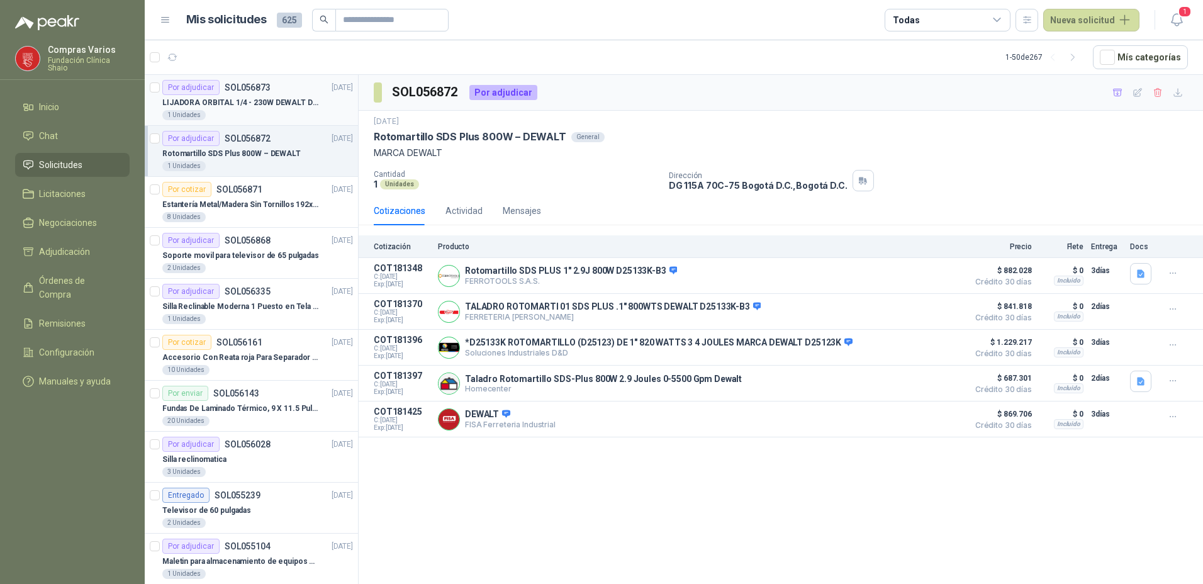
click at [250, 83] on p "SOL056873" at bounding box center [248, 87] width 46 height 9
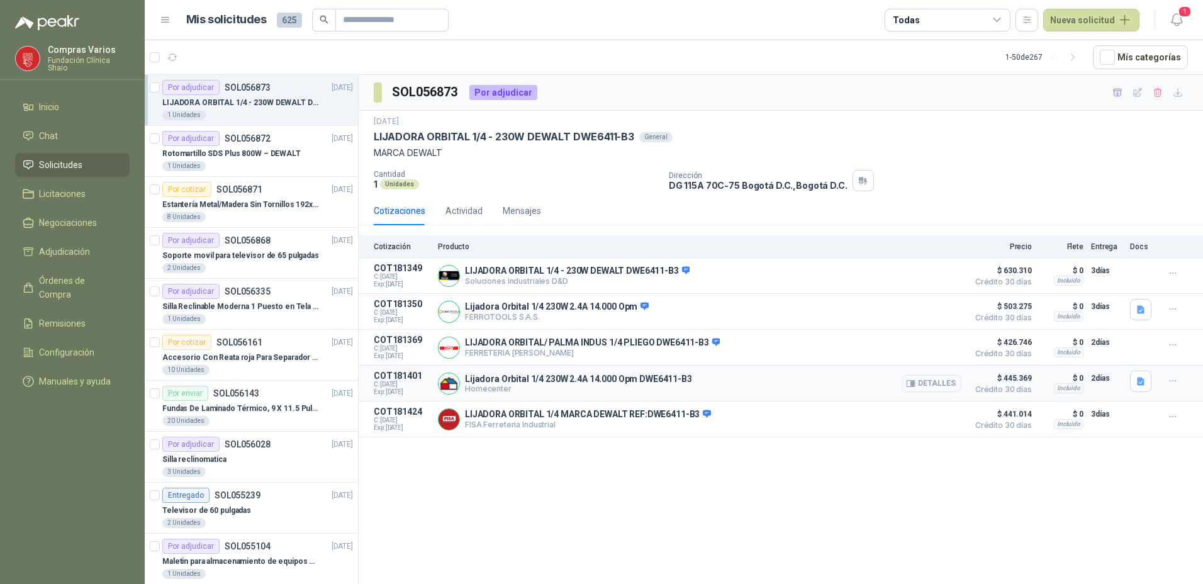
click at [943, 388] on button "Detalles" at bounding box center [932, 383] width 59 height 17
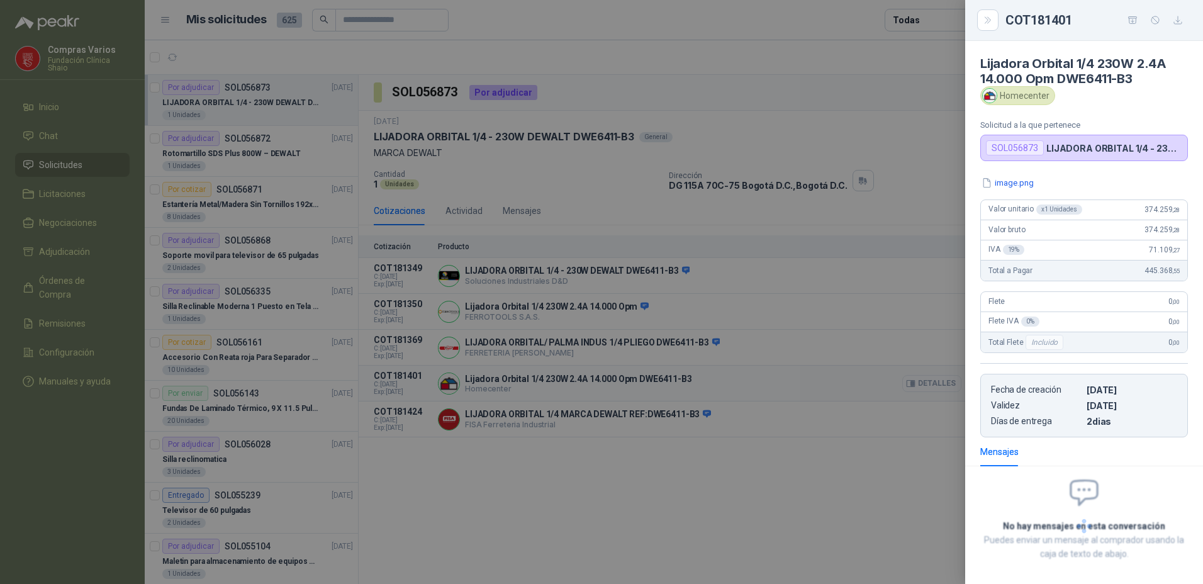
scroll to position [56, 0]
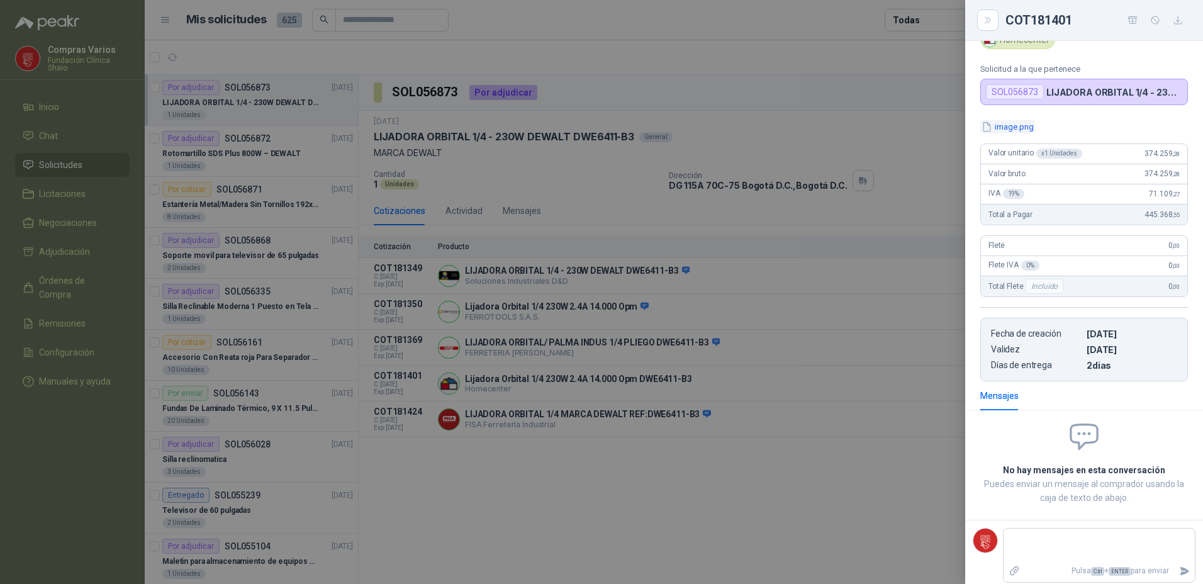
click at [994, 124] on button "image.png" at bounding box center [1008, 126] width 55 height 13
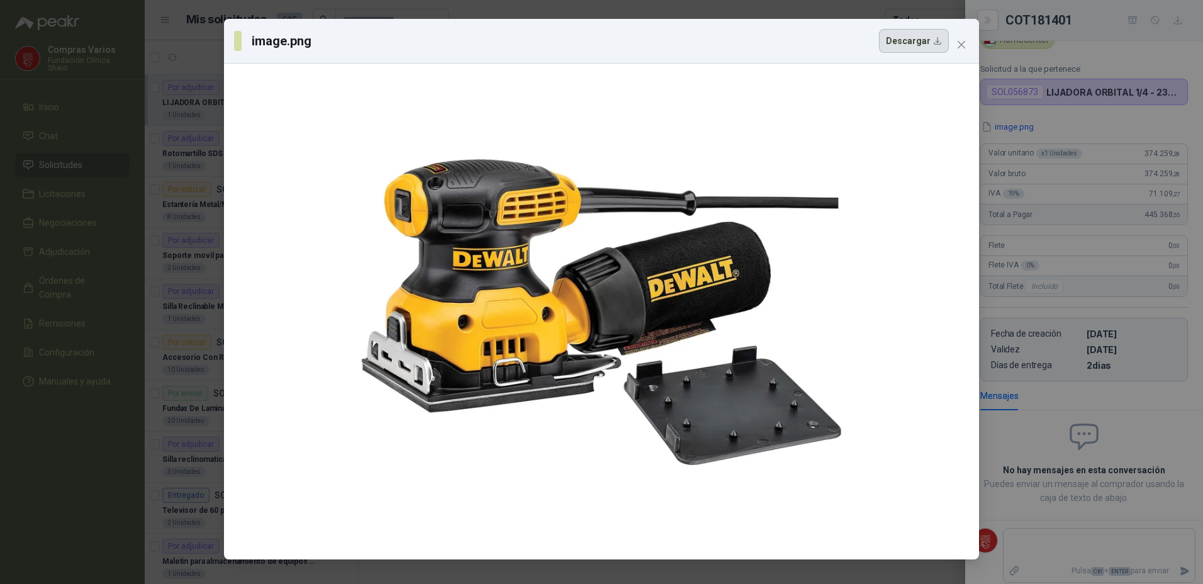
click at [899, 43] on button "Descargar" at bounding box center [914, 41] width 70 height 24
click at [417, 138] on div at bounding box center [602, 312] width 486 height 486
click at [967, 42] on span "Close" at bounding box center [962, 45] width 20 height 10
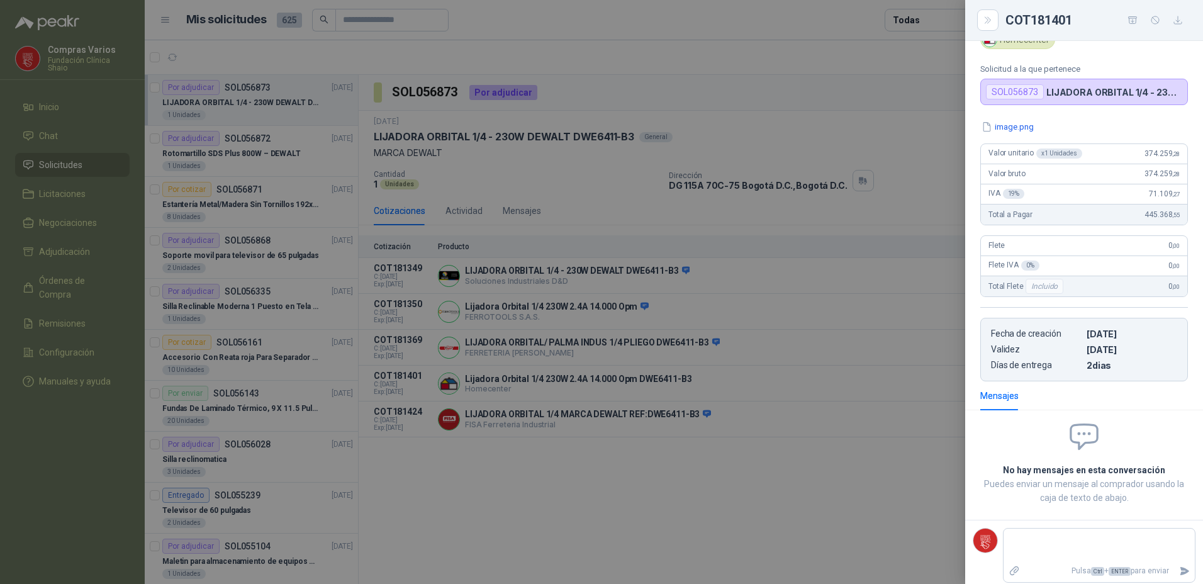
click at [712, 510] on div at bounding box center [601, 292] width 1203 height 584
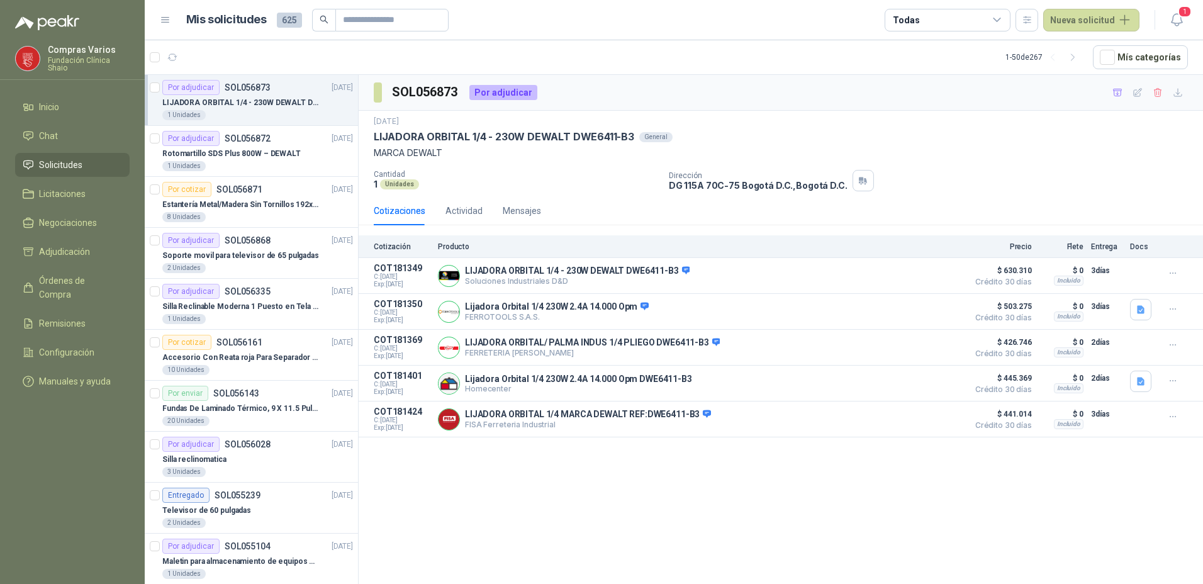
drag, startPoint x: 948, startPoint y: 385, endPoint x: 914, endPoint y: 485, distance: 106.1
click at [927, 485] on div "SOL056873 Por adjudicar [DATE] LIJADORA ORBITAL 1/4 - 230W DEWALT DWE6411-B3 Ge…" at bounding box center [781, 332] width 845 height 514
click at [953, 384] on button "Detalles" at bounding box center [932, 383] width 59 height 17
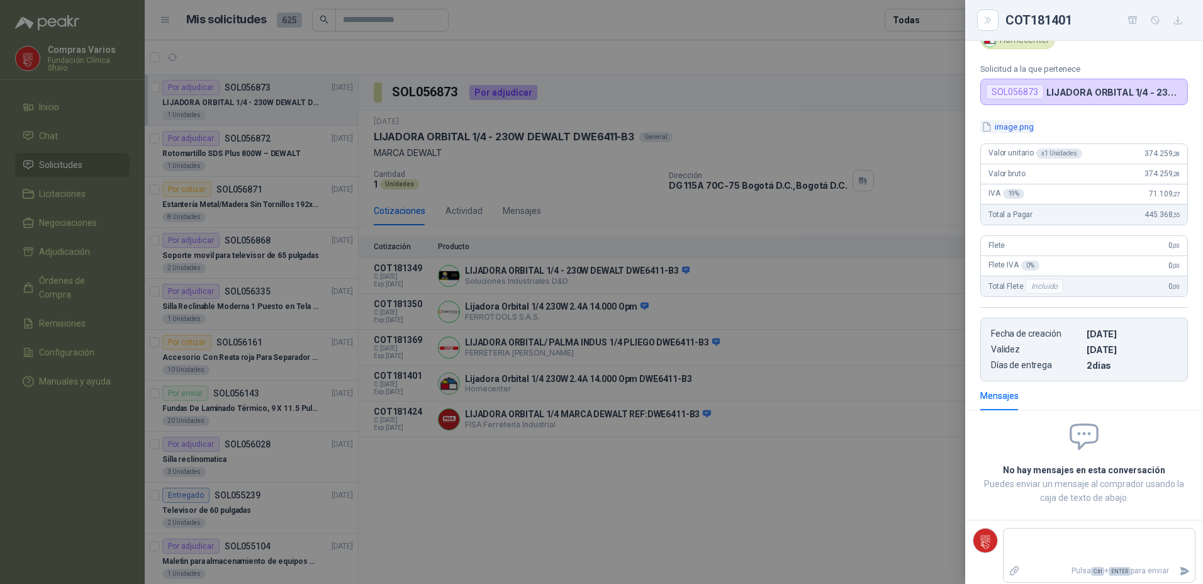
click at [1015, 128] on button "image.png" at bounding box center [1008, 126] width 55 height 13
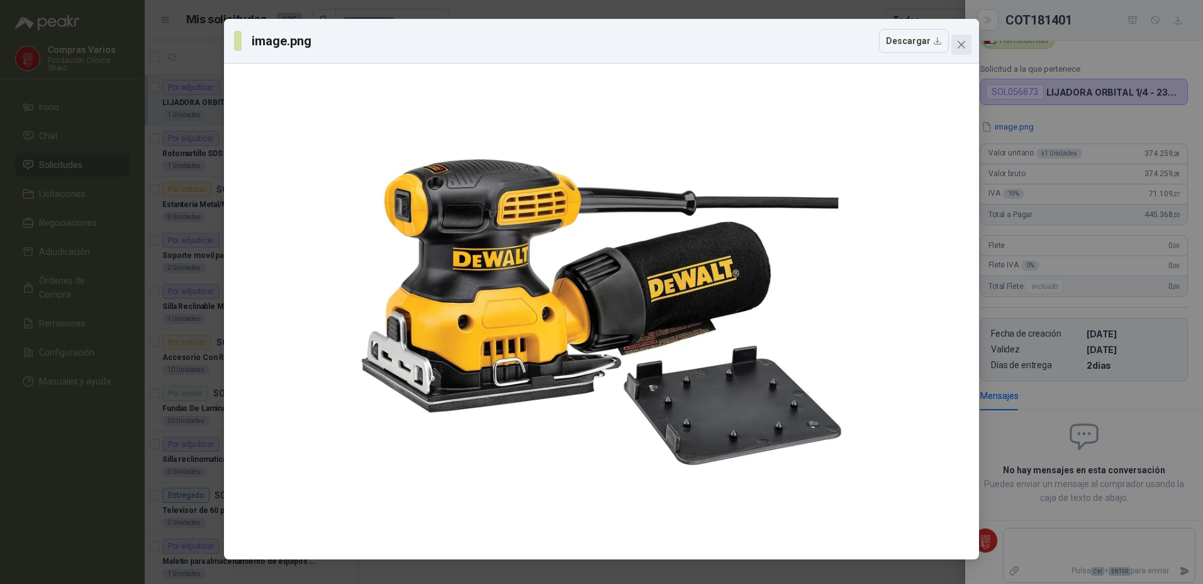
click at [959, 45] on icon "close" at bounding box center [962, 45] width 10 height 10
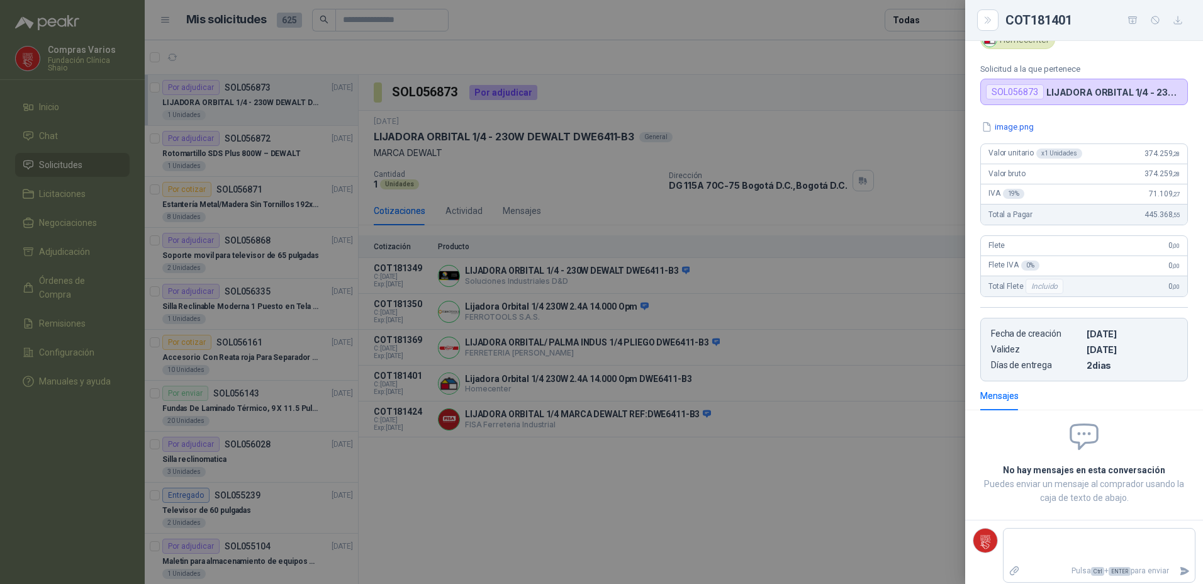
click at [228, 147] on div at bounding box center [601, 292] width 1203 height 584
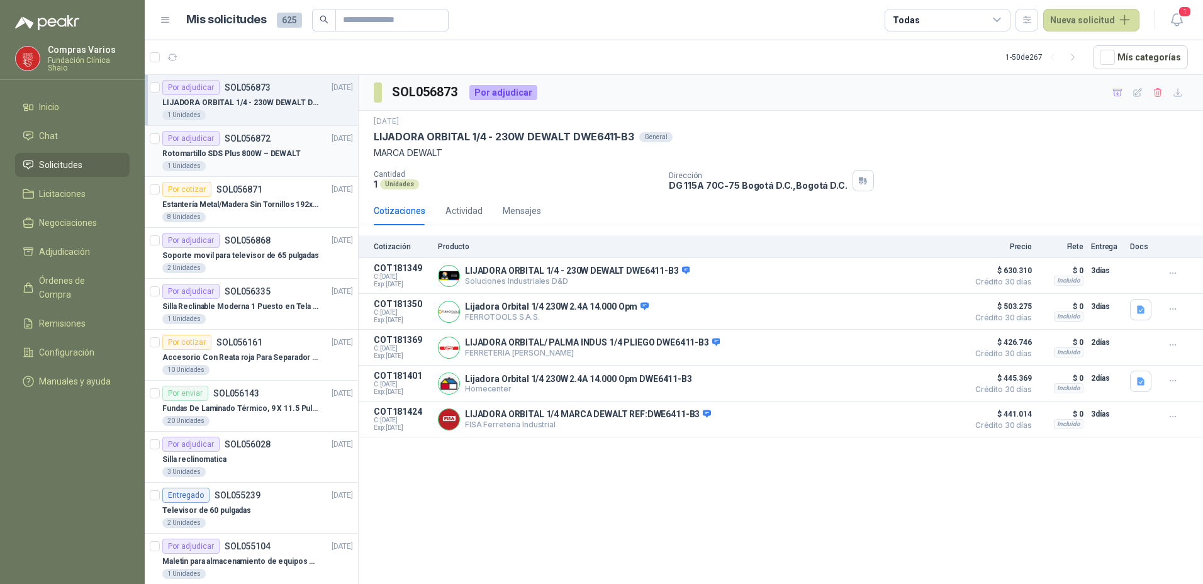
click at [239, 154] on p "Rotomartillo SDS Plus 800W – DEWALT" at bounding box center [231, 154] width 138 height 12
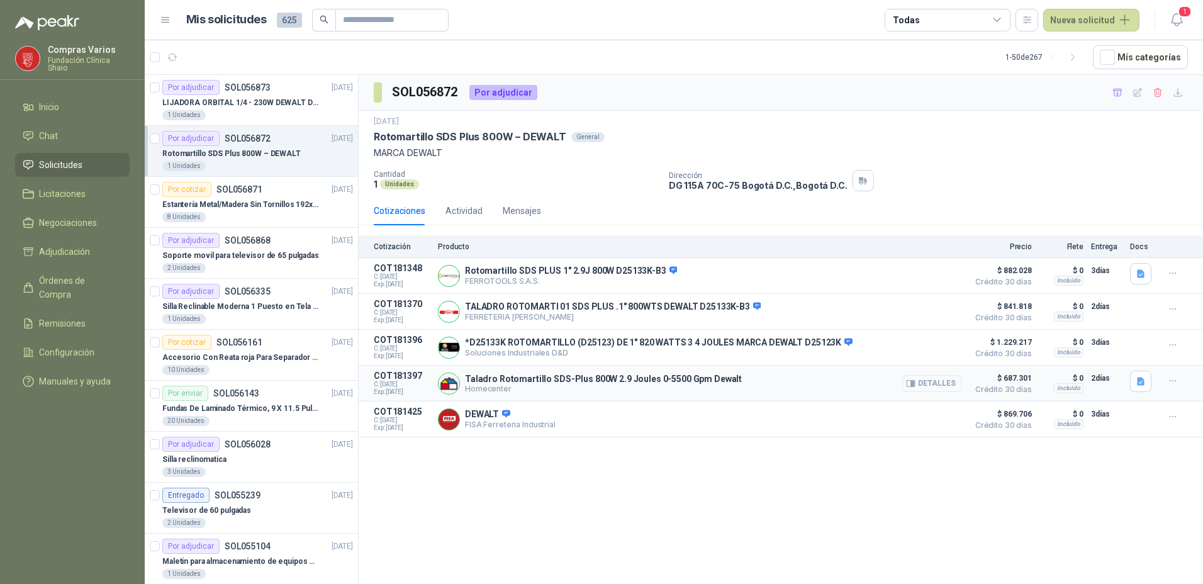
click at [933, 378] on button "Detalles" at bounding box center [932, 383] width 59 height 17
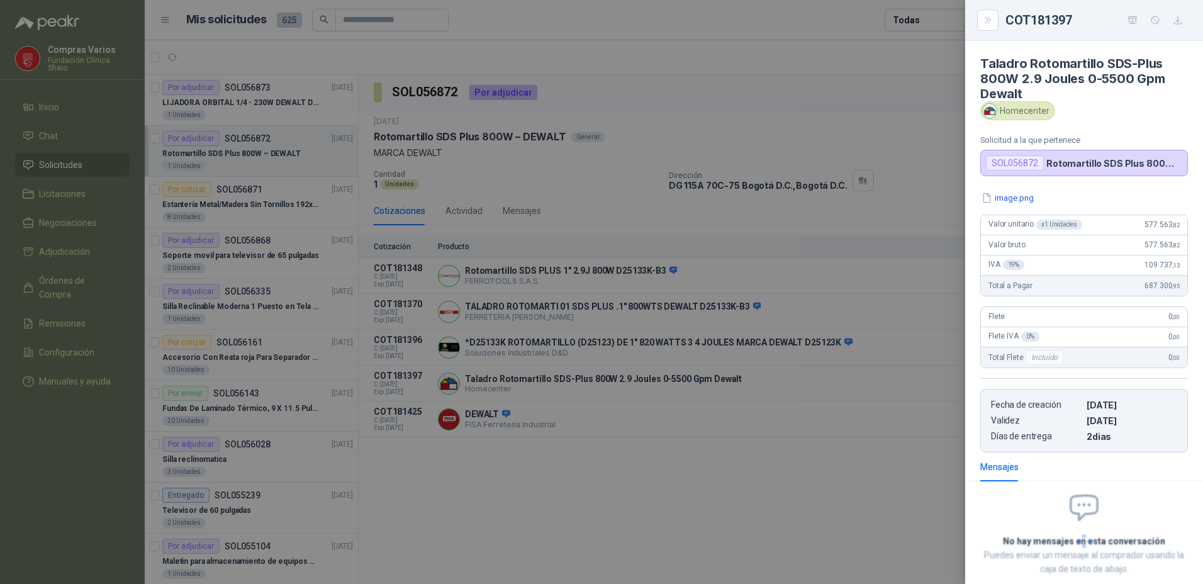
scroll to position [71, 0]
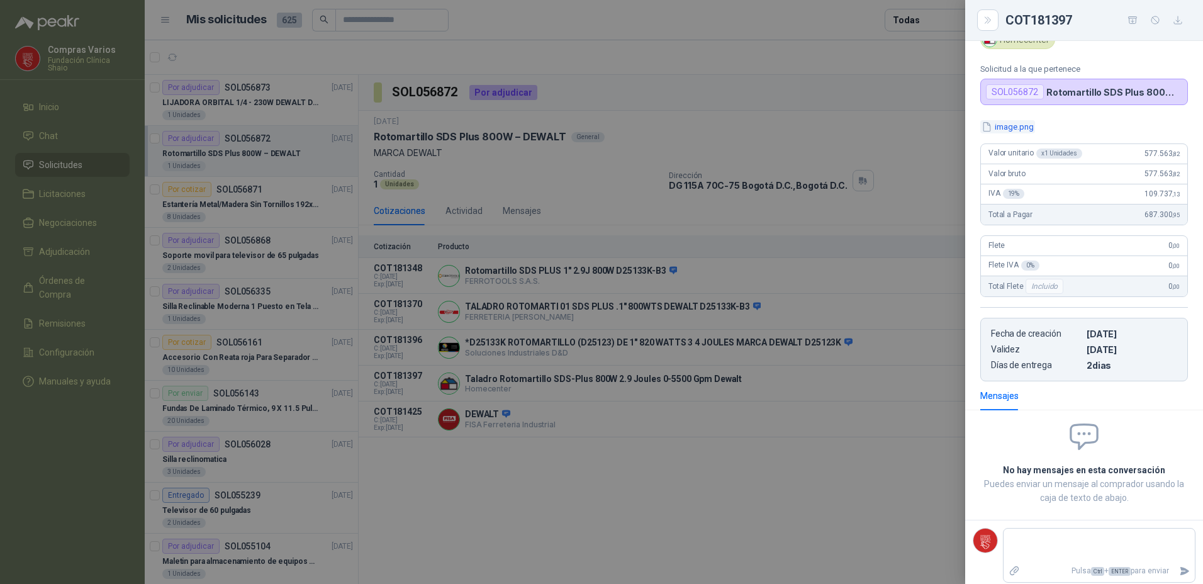
click at [1005, 126] on button "image.png" at bounding box center [1008, 126] width 55 height 13
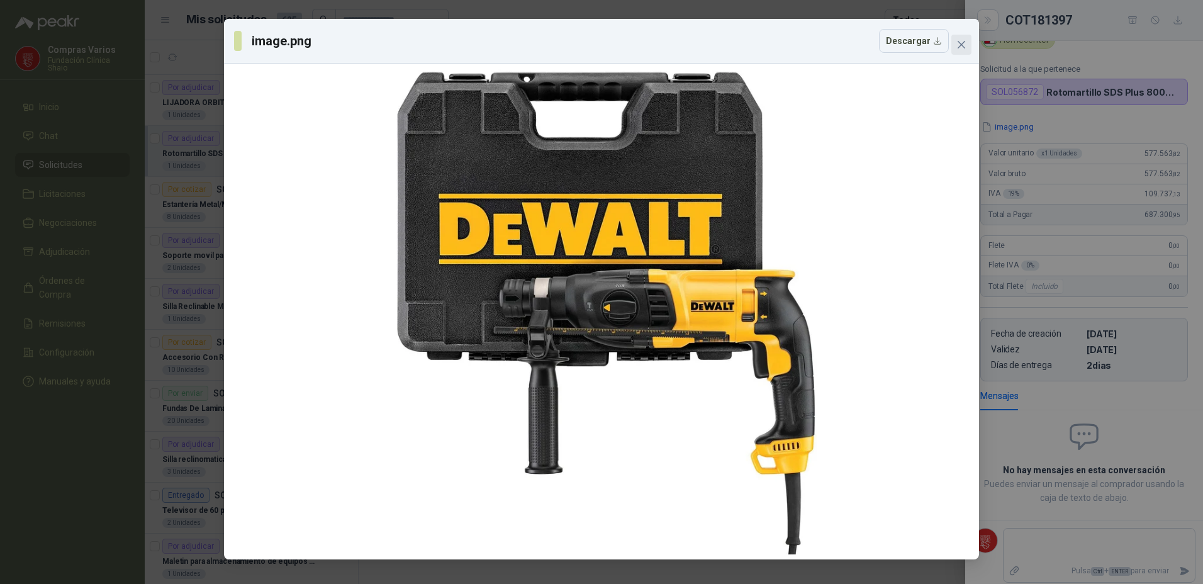
click at [952, 49] on span "Close" at bounding box center [962, 45] width 20 height 10
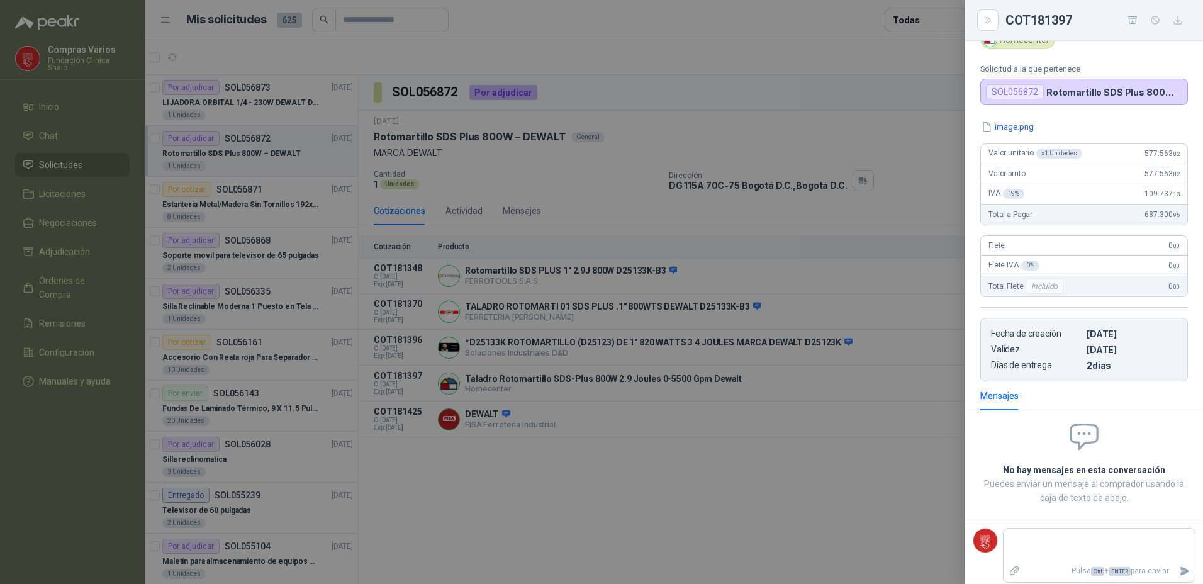
click at [523, 534] on div at bounding box center [601, 292] width 1203 height 584
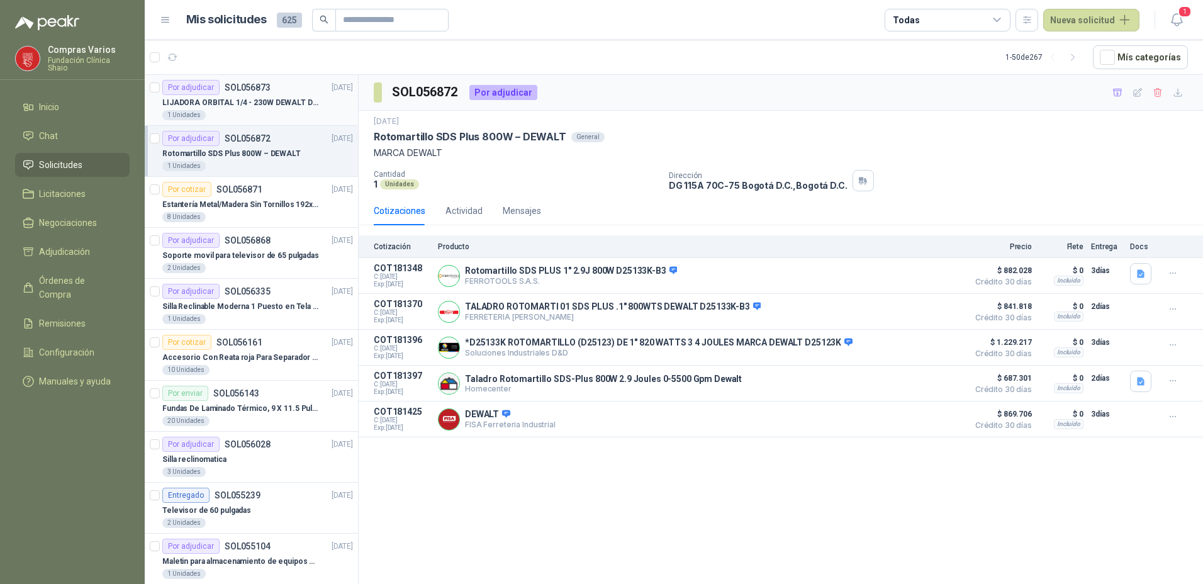
click at [217, 93] on div "Por adjudicar" at bounding box center [190, 87] width 57 height 15
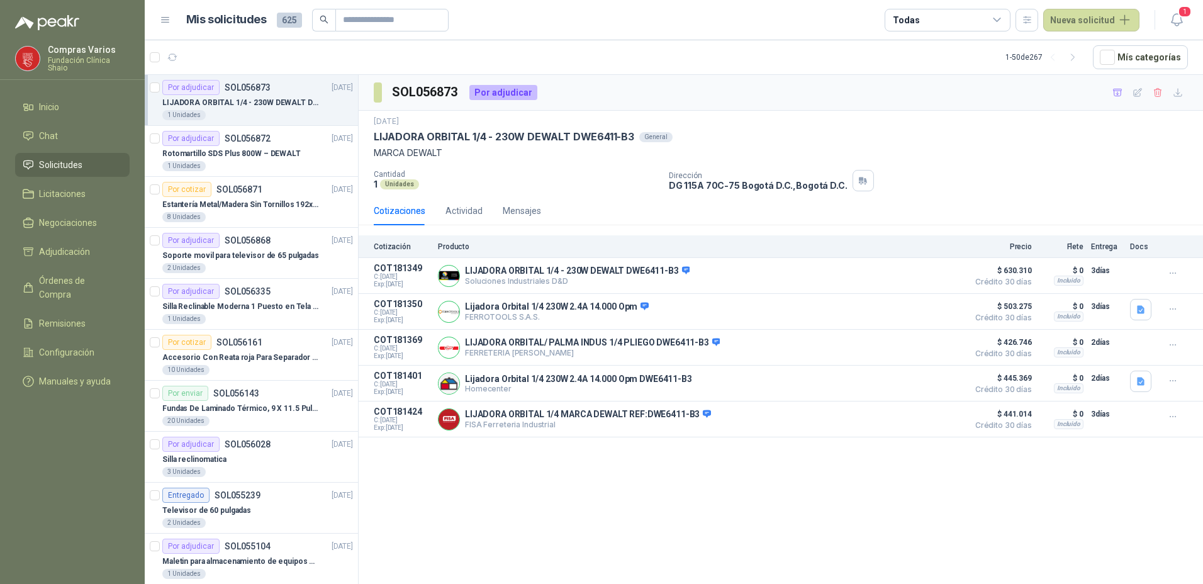
click at [971, 39] on header "Mis solicitudes 625 Todas Nueva solicitud 1" at bounding box center [674, 20] width 1059 height 40
